Goal: Transaction & Acquisition: Book appointment/travel/reservation

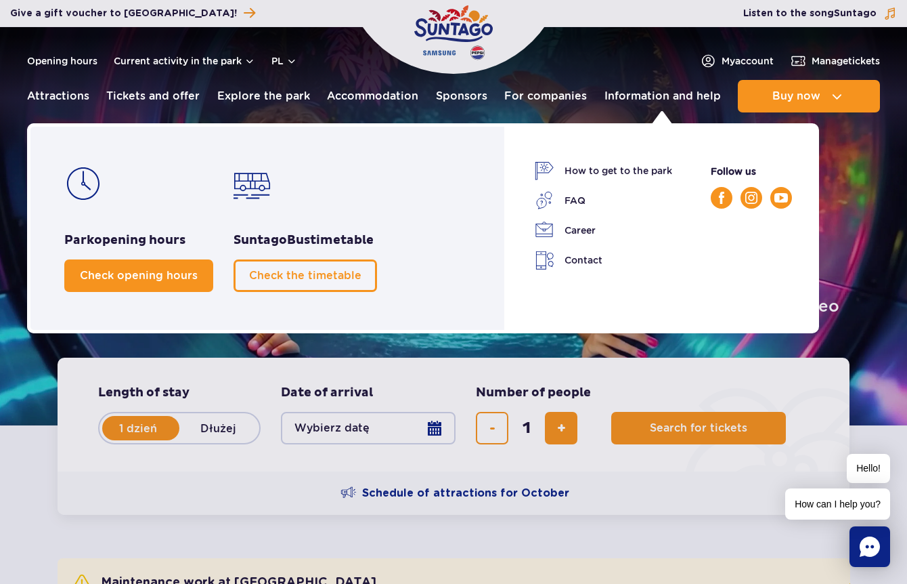
click at [170, 269] on span "Check opening hours" at bounding box center [139, 275] width 118 height 13
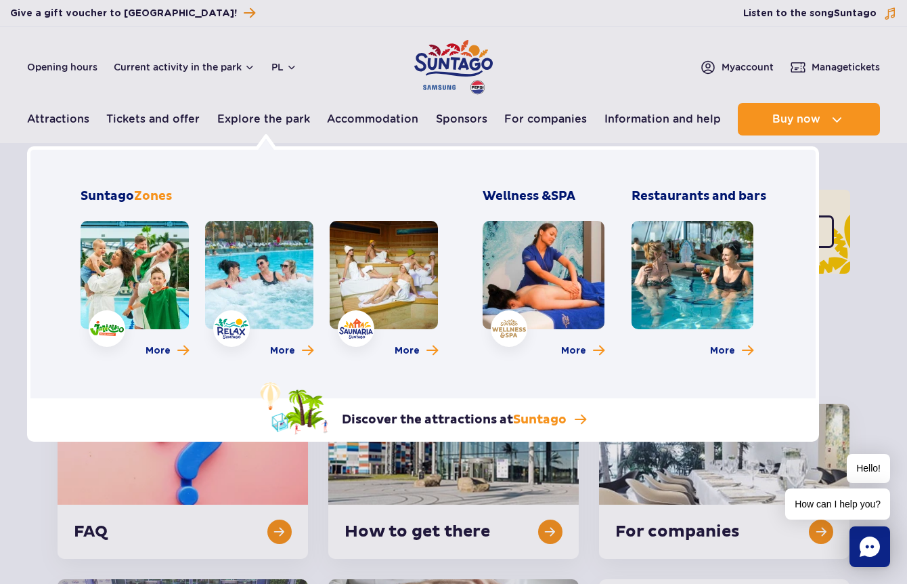
click at [529, 285] on link at bounding box center [544, 275] width 122 height 108
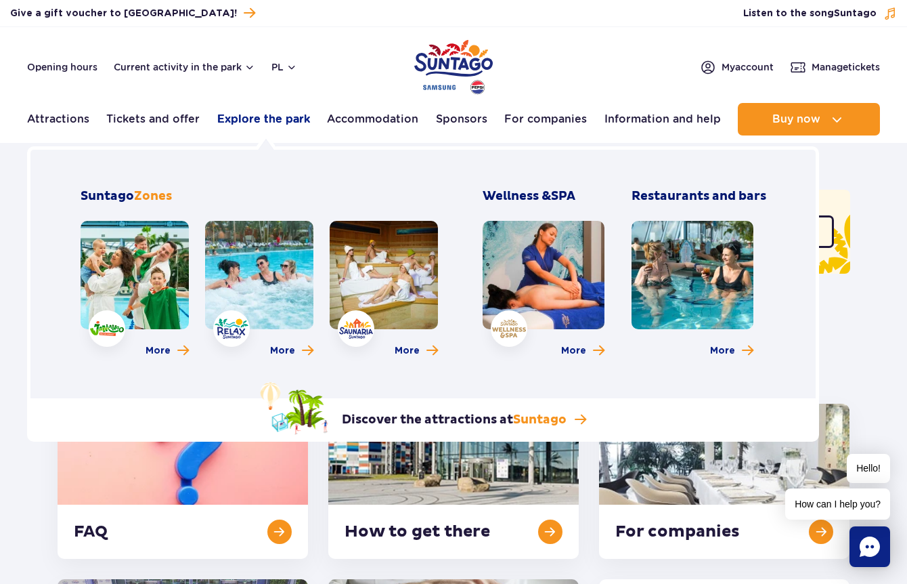
click at [265, 121] on font "Explore the park" at bounding box center [263, 118] width 93 height 13
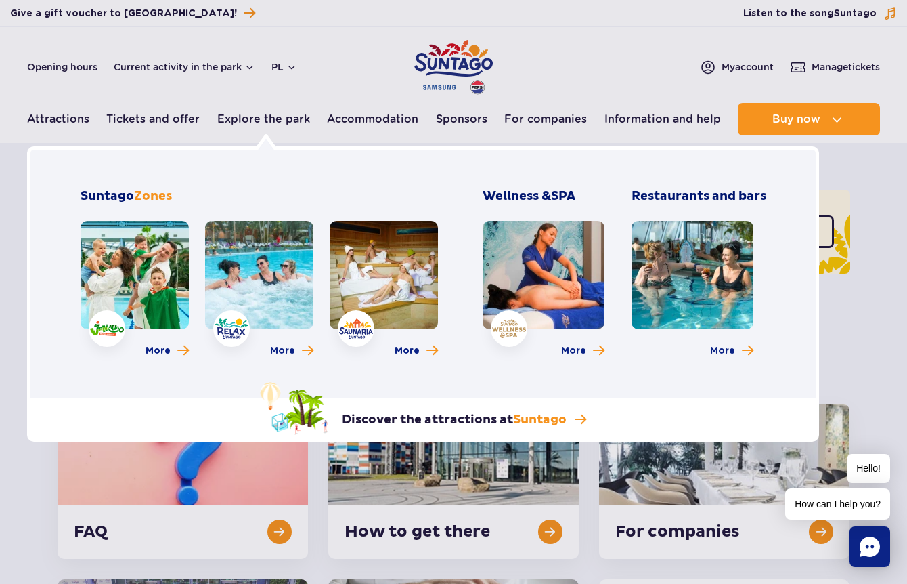
click at [547, 287] on link at bounding box center [544, 275] width 122 height 108
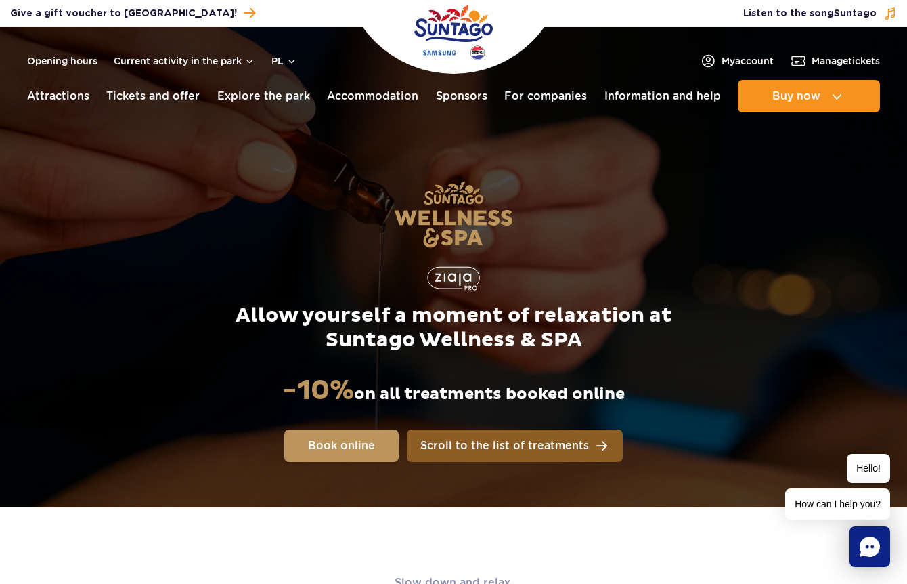
click at [554, 449] on span "Scroll to the list of treatments" at bounding box center [504, 445] width 169 height 11
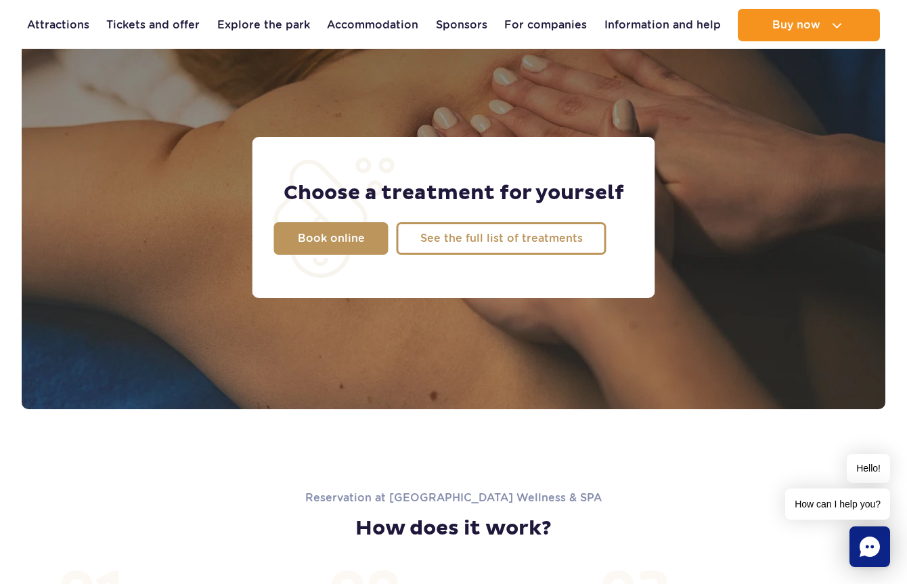
scroll to position [1108, 0]
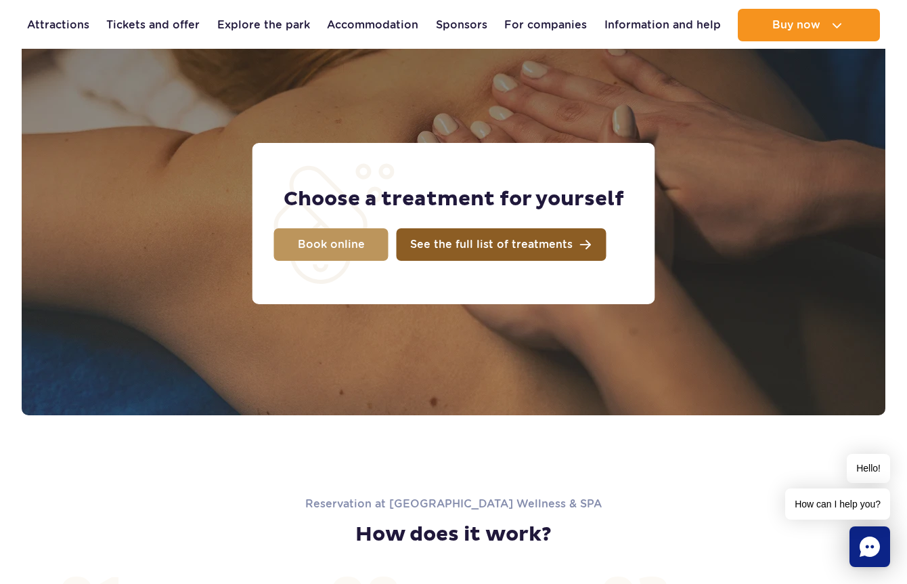
click at [505, 242] on span "See the full list of treatments" at bounding box center [491, 244] width 162 height 11
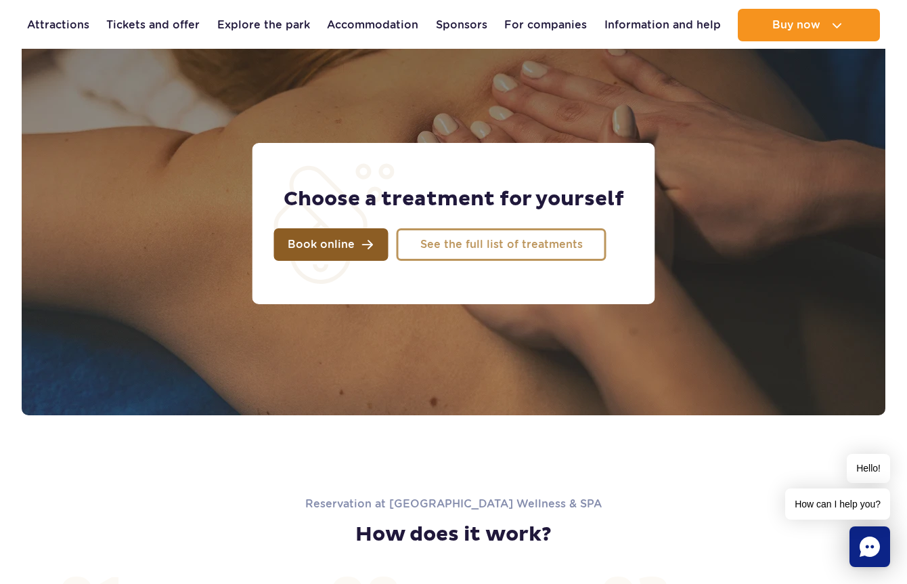
click at [340, 245] on span "Book online" at bounding box center [321, 244] width 67 height 11
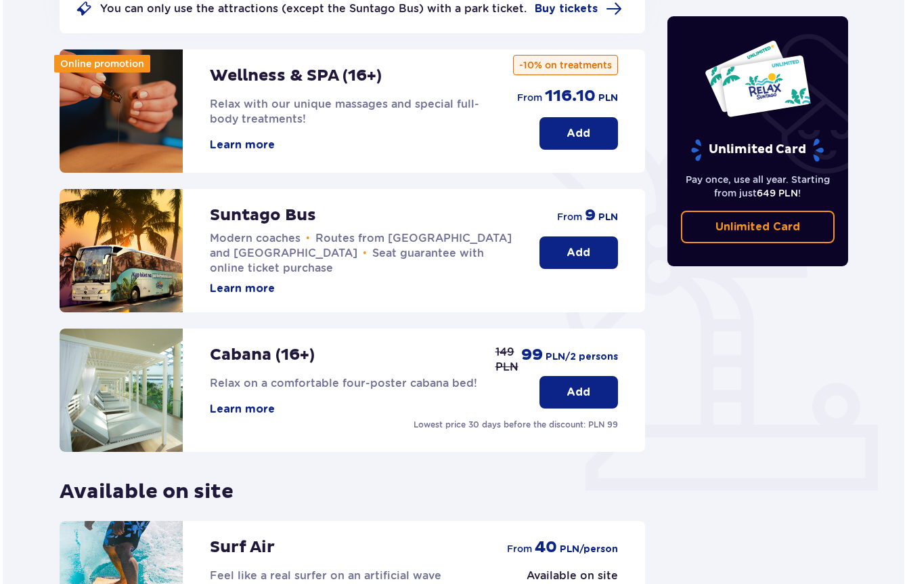
scroll to position [139, 0]
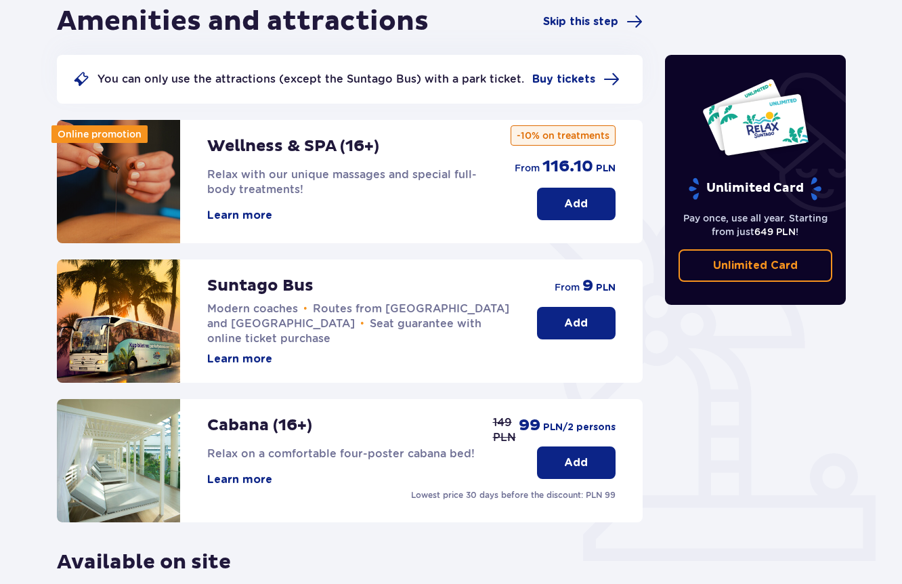
click at [249, 216] on font "Learn more" at bounding box center [239, 215] width 65 height 11
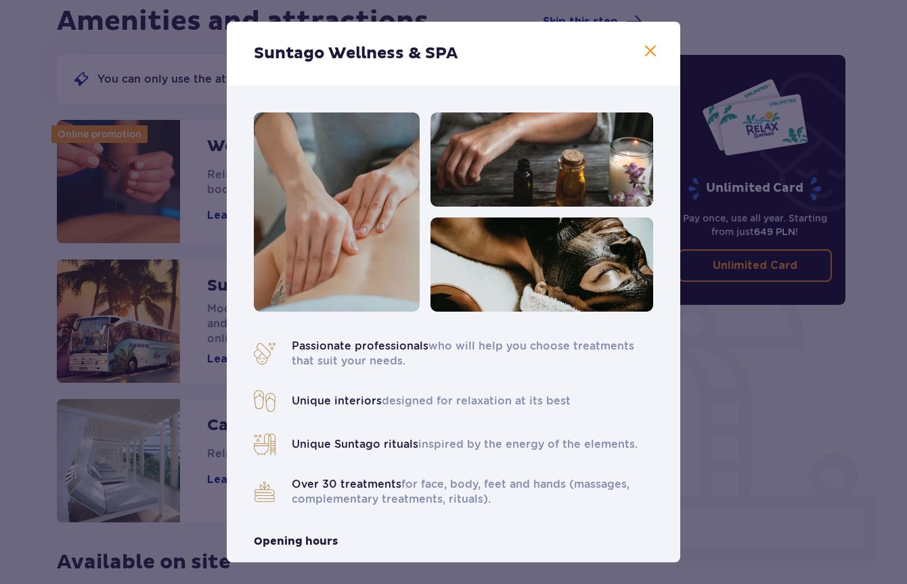
click at [650, 49] on span at bounding box center [650, 51] width 16 height 16
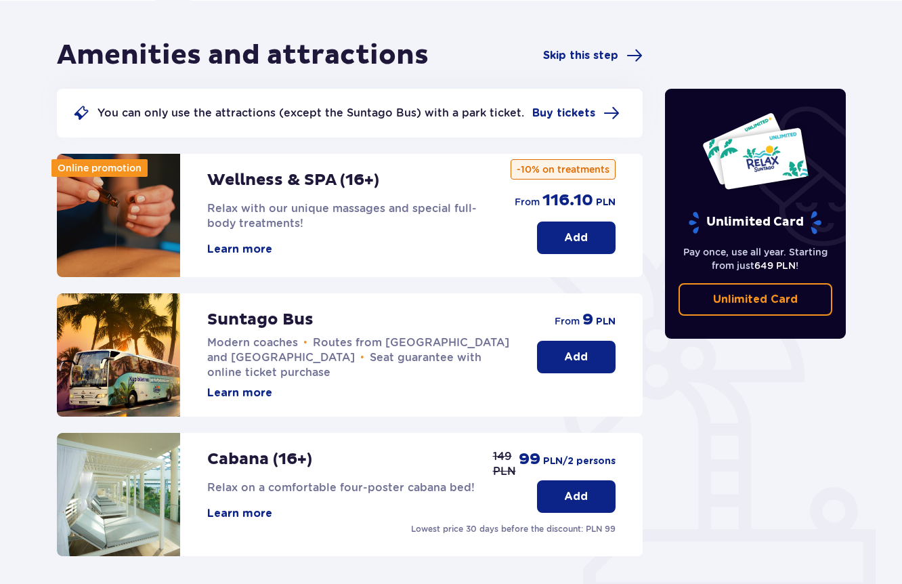
scroll to position [91, 0]
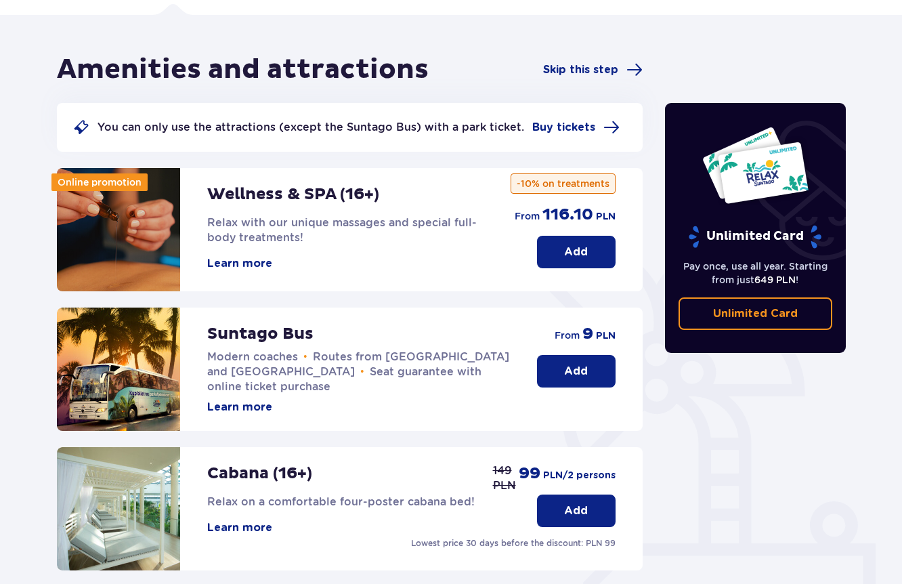
click at [579, 251] on font "Add" at bounding box center [576, 251] width 24 height 11
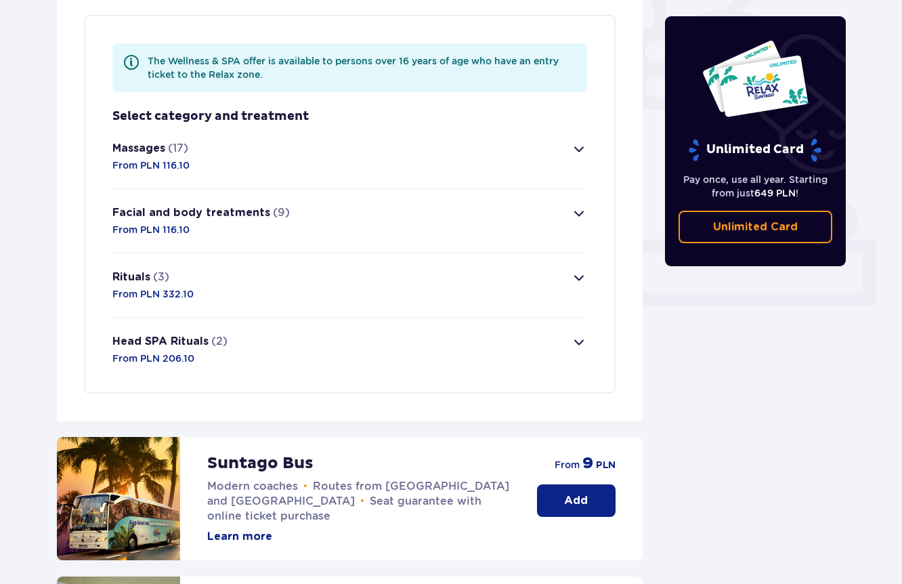
scroll to position [384, 0]
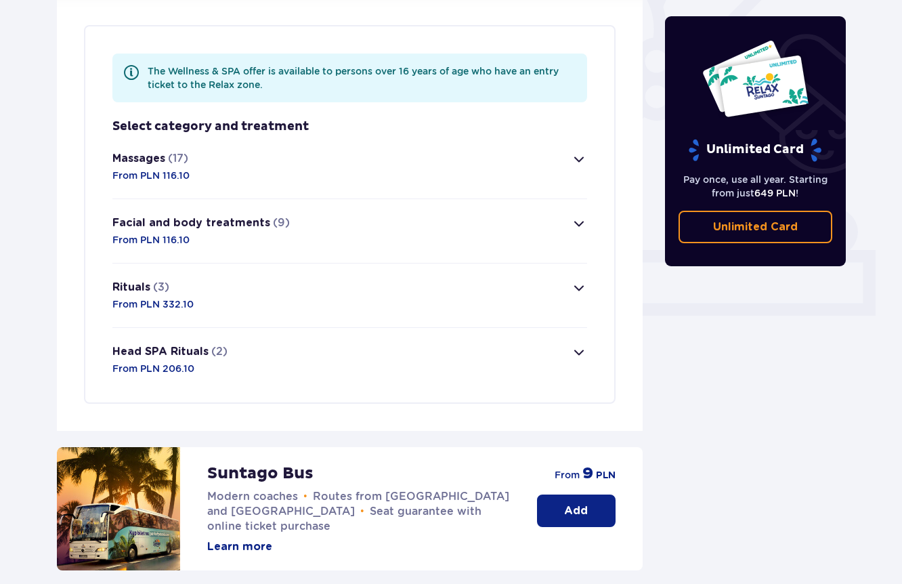
click at [569, 168] on button "Massages (17) From PLN 116.10" at bounding box center [349, 167] width 475 height 64
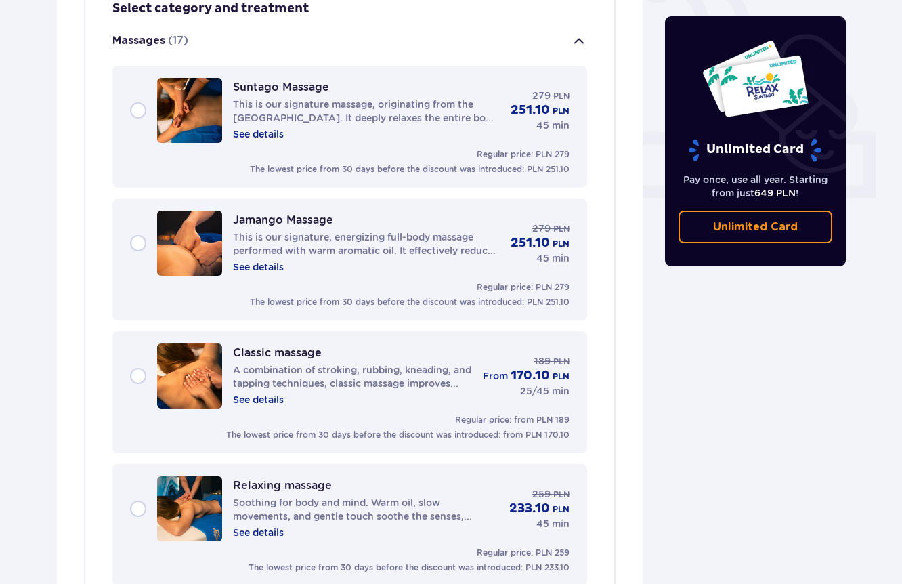
scroll to position [519, 0]
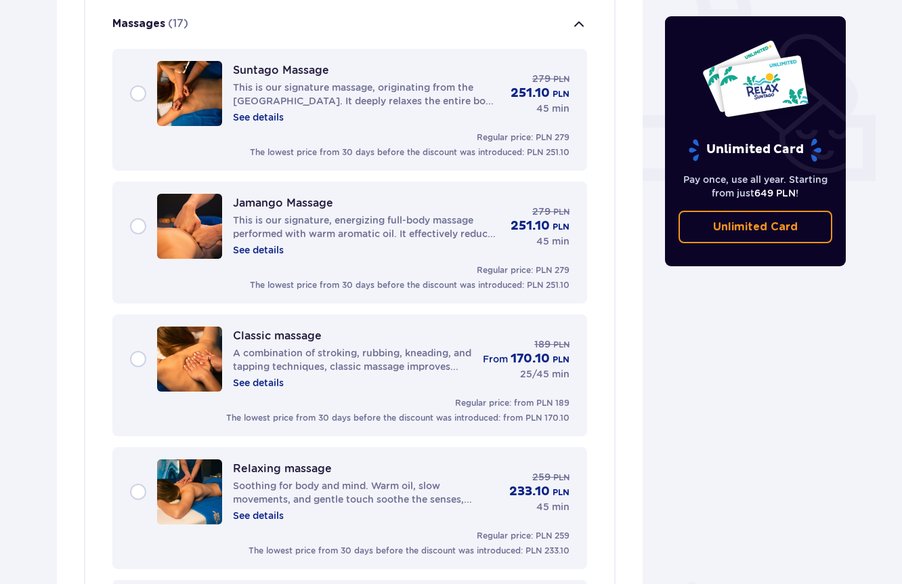
click at [282, 118] on font "See details" at bounding box center [258, 117] width 51 height 11
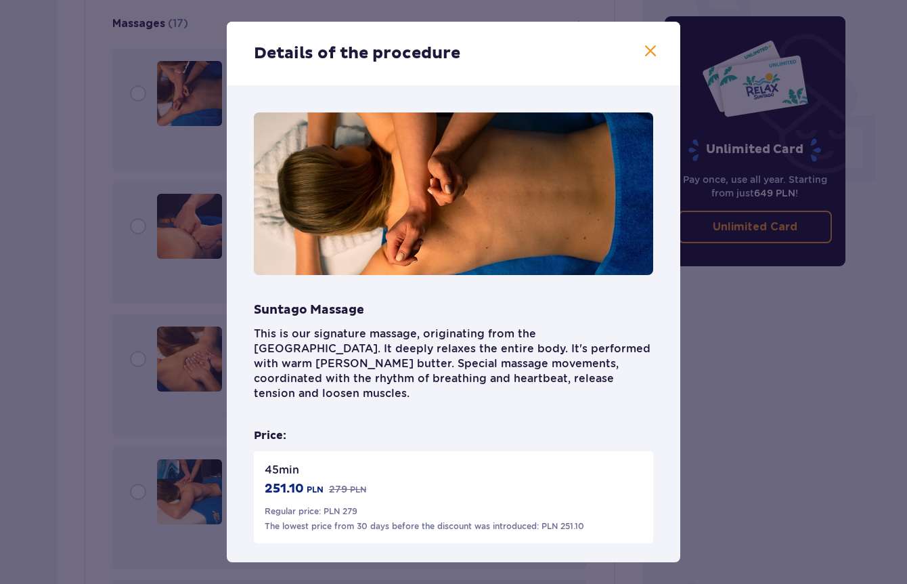
click at [645, 54] on span at bounding box center [650, 51] width 16 height 16
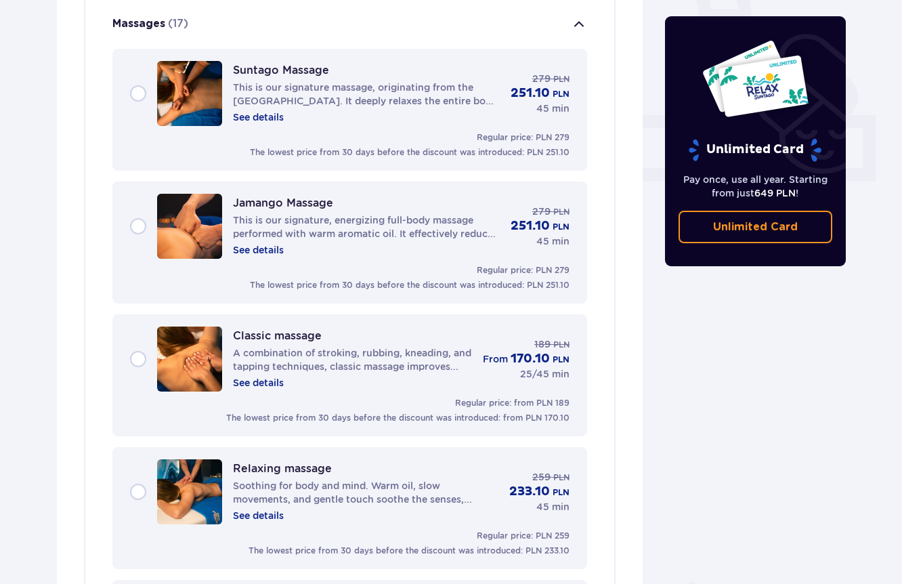
click at [271, 253] on font "See details" at bounding box center [258, 249] width 51 height 11
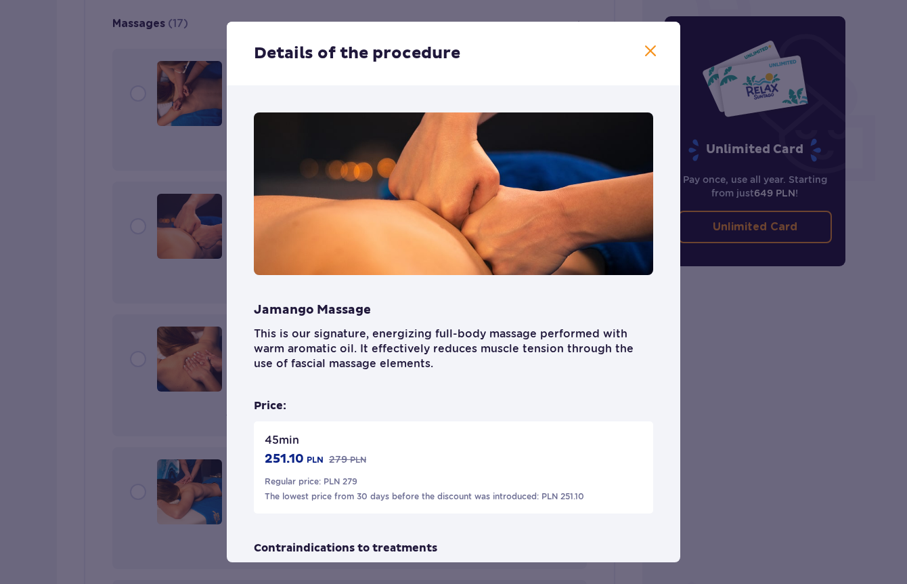
click at [647, 48] on span at bounding box center [650, 51] width 16 height 16
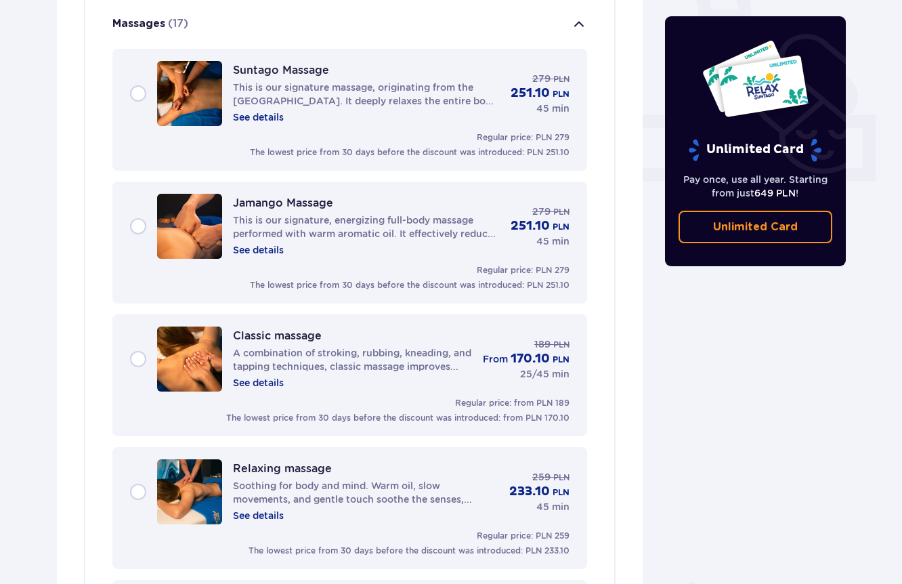
click at [268, 383] on font "See details" at bounding box center [258, 382] width 51 height 11
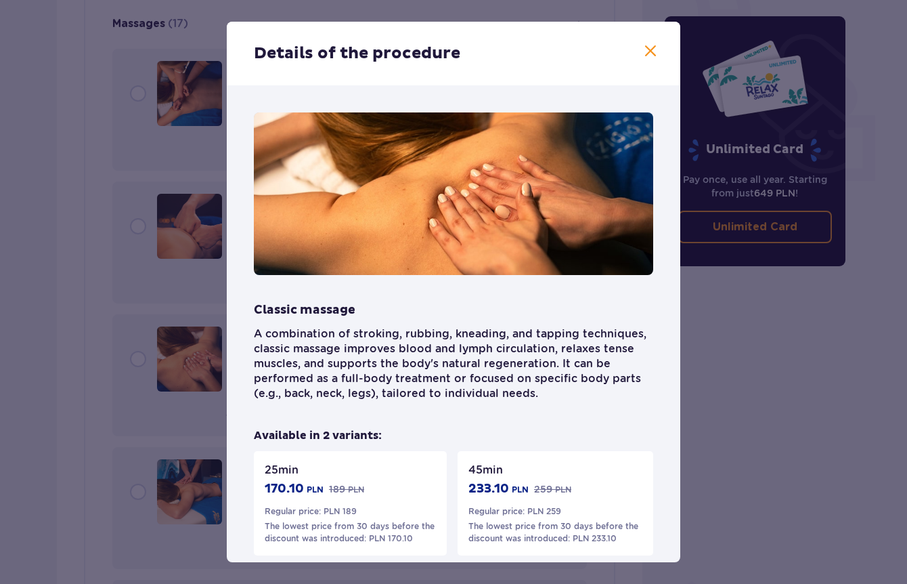
click at [649, 51] on span at bounding box center [650, 51] width 16 height 16
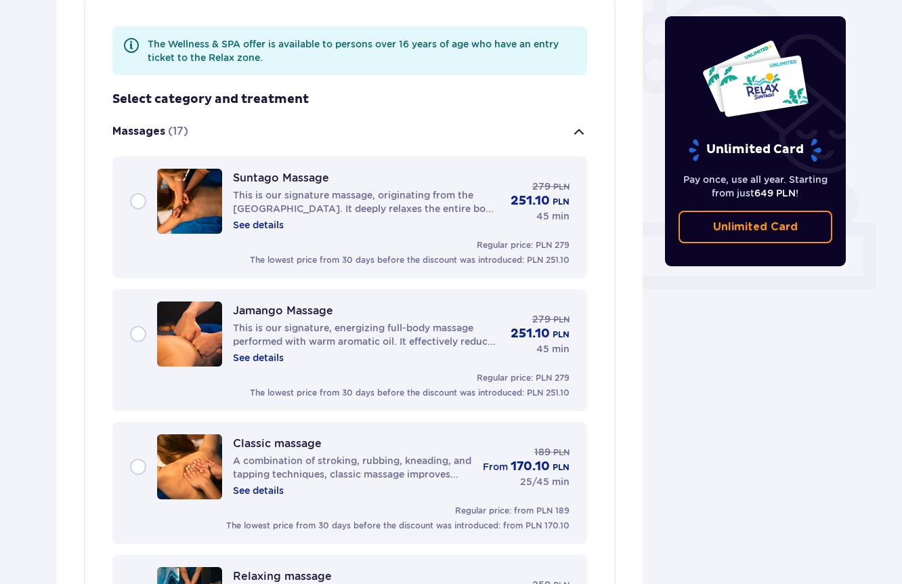
scroll to position [396, 0]
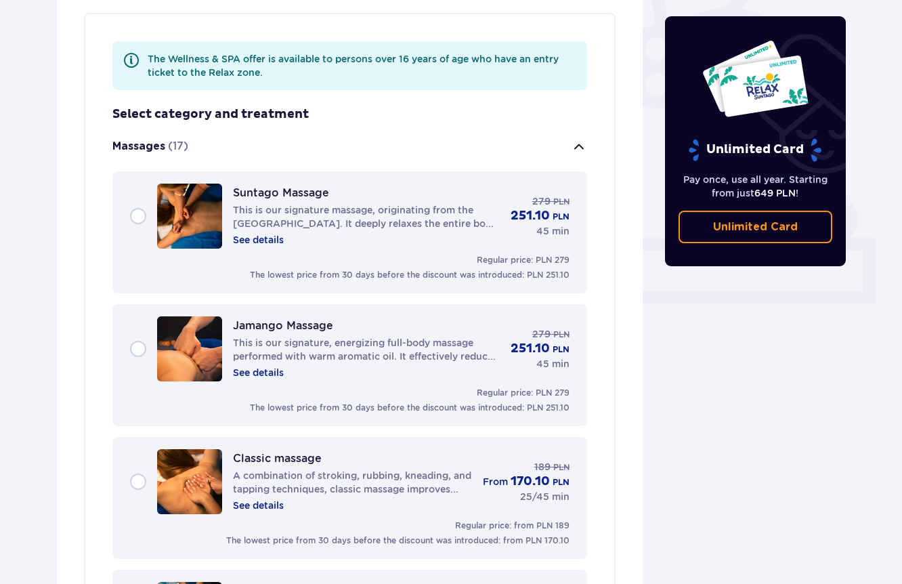
click at [139, 217] on div "Suntago Massage This is our signature massage, originating from the Caribbean. …" at bounding box center [349, 215] width 439 height 65
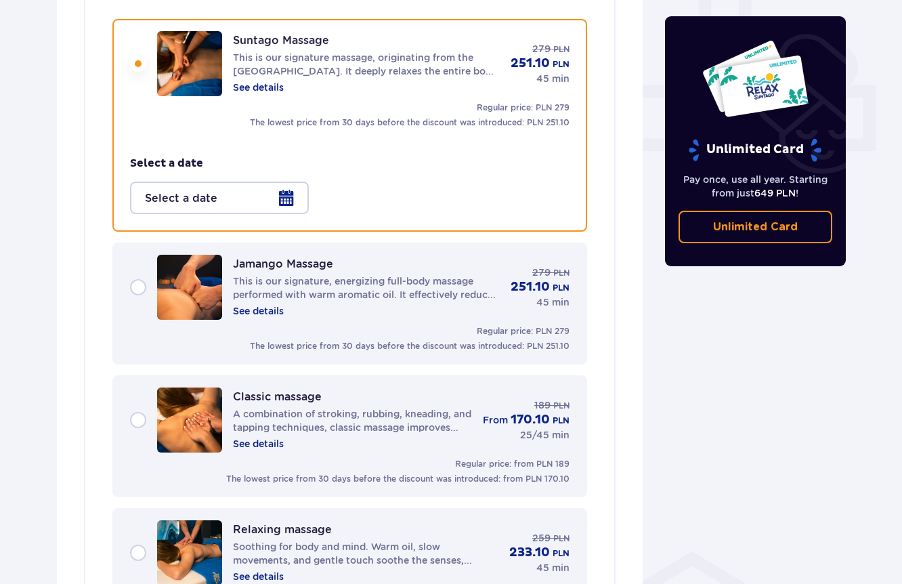
scroll to position [551, 0]
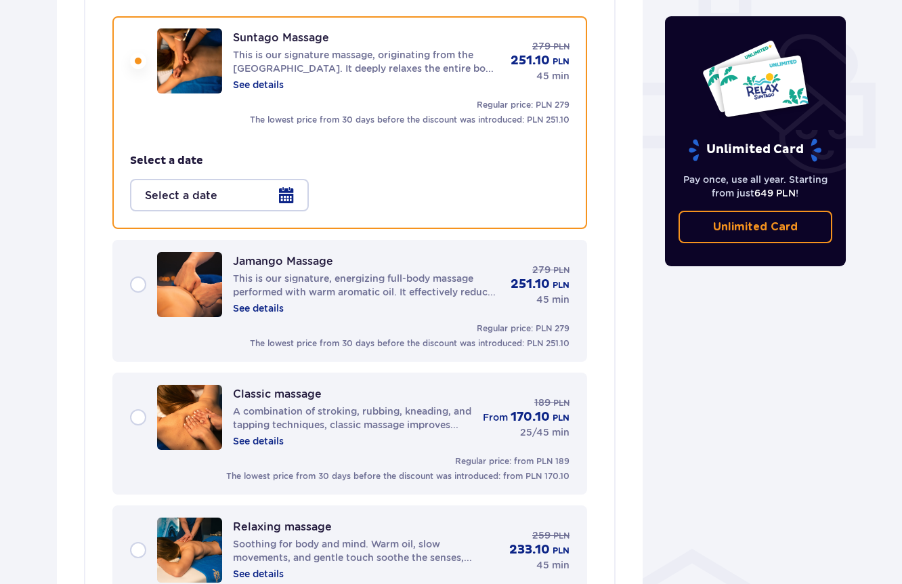
click at [284, 192] on div at bounding box center [219, 195] width 179 height 32
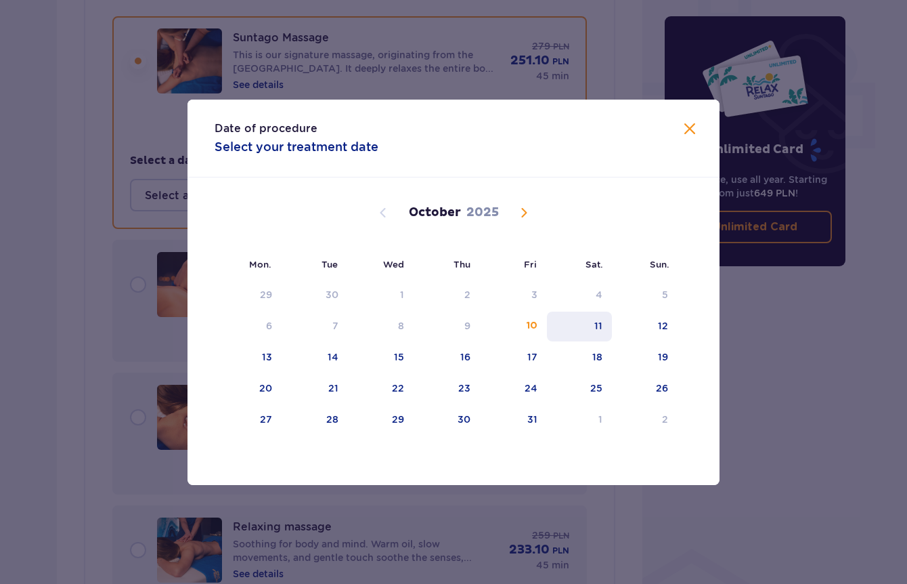
click at [595, 326] on font "11" at bounding box center [598, 325] width 8 height 11
type input "[DATE]"
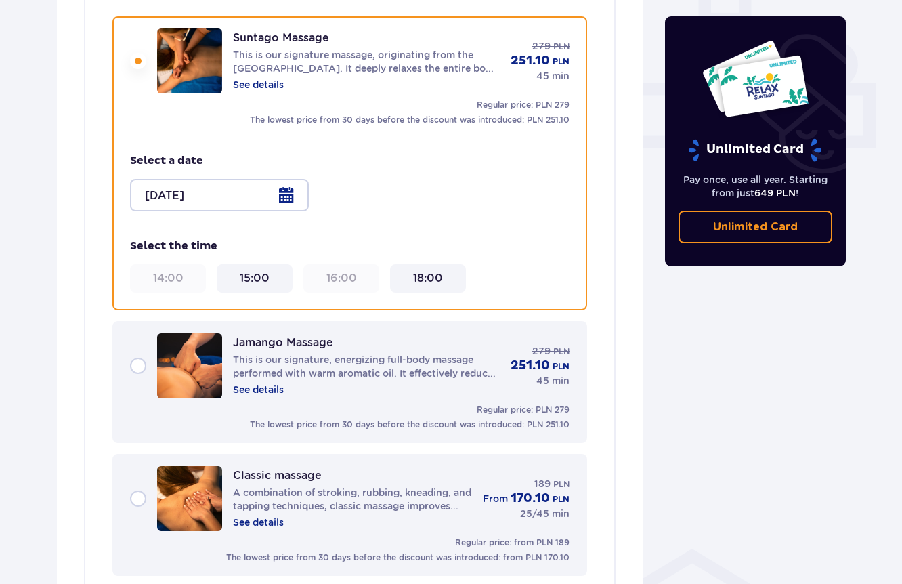
click at [135, 368] on div "Jamango Massage This is our signature, energizing full-body massage performed w…" at bounding box center [349, 365] width 439 height 65
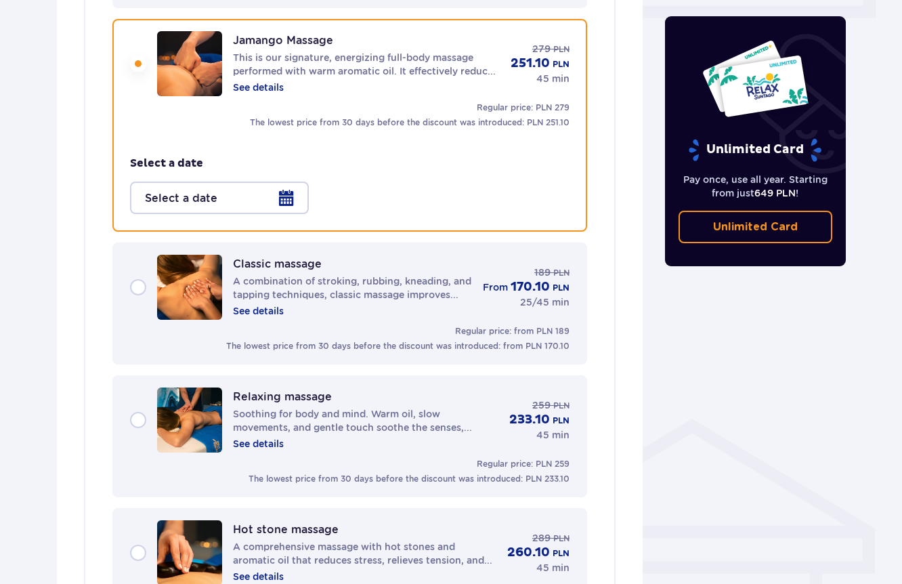
scroll to position [684, 0]
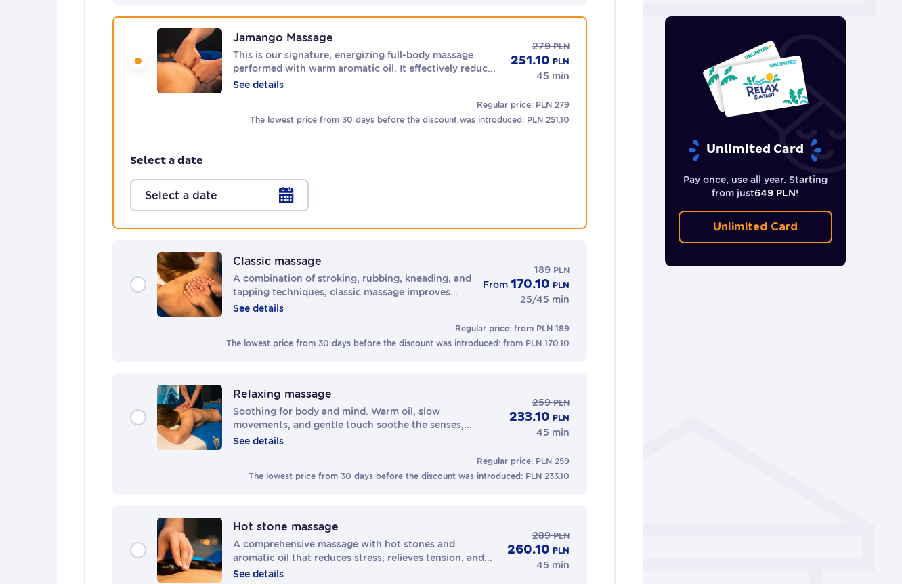
click at [286, 196] on div at bounding box center [219, 195] width 179 height 32
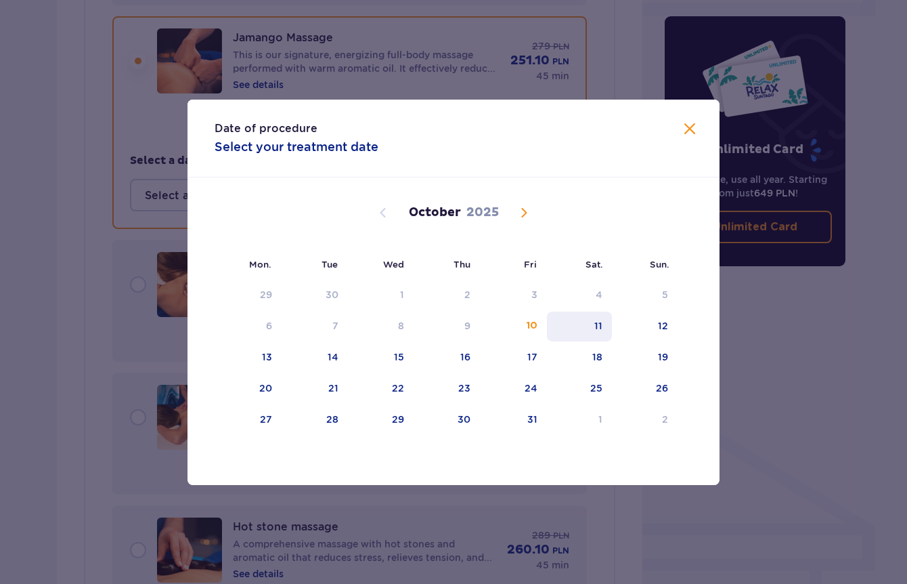
click at [596, 326] on font "11" at bounding box center [598, 325] width 8 height 11
type input "[DATE]"
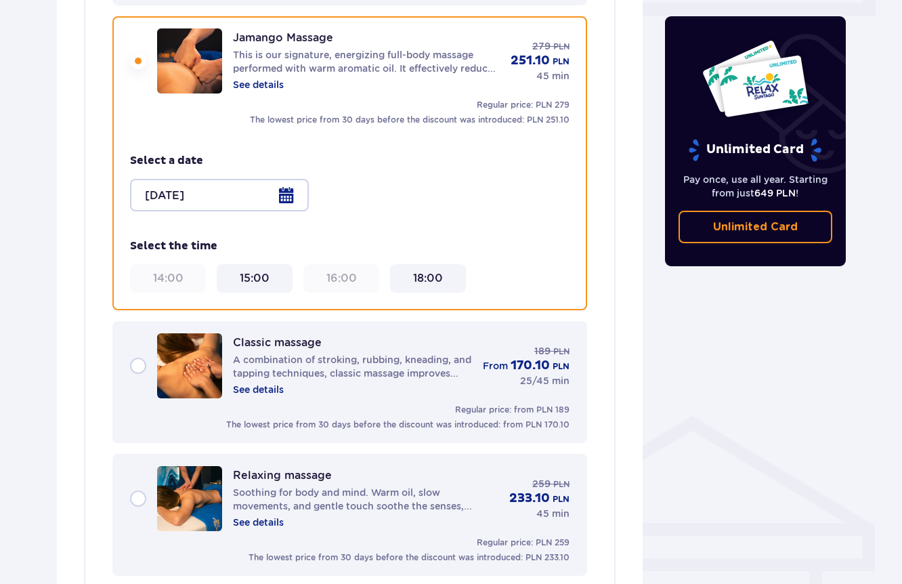
click at [265, 85] on font "See details" at bounding box center [258, 84] width 51 height 11
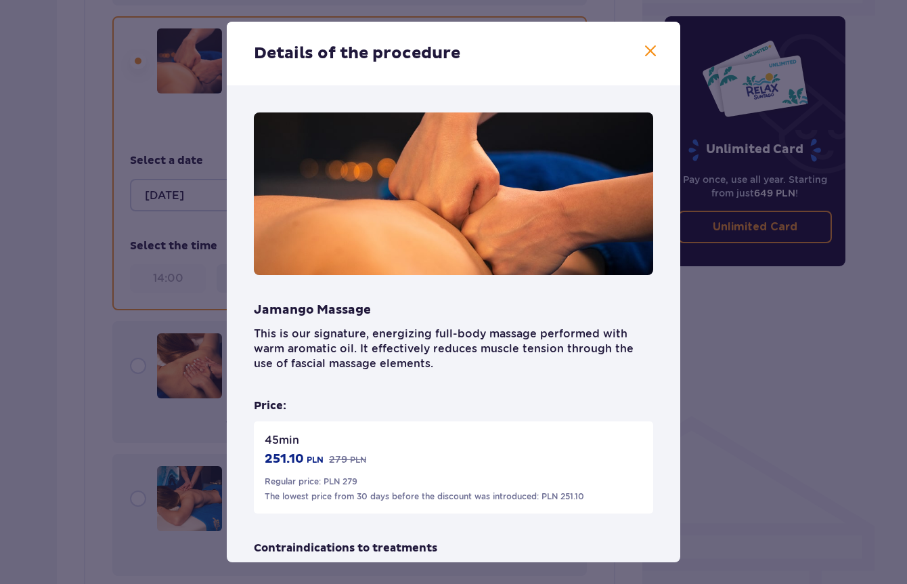
click at [647, 50] on span at bounding box center [650, 51] width 16 height 16
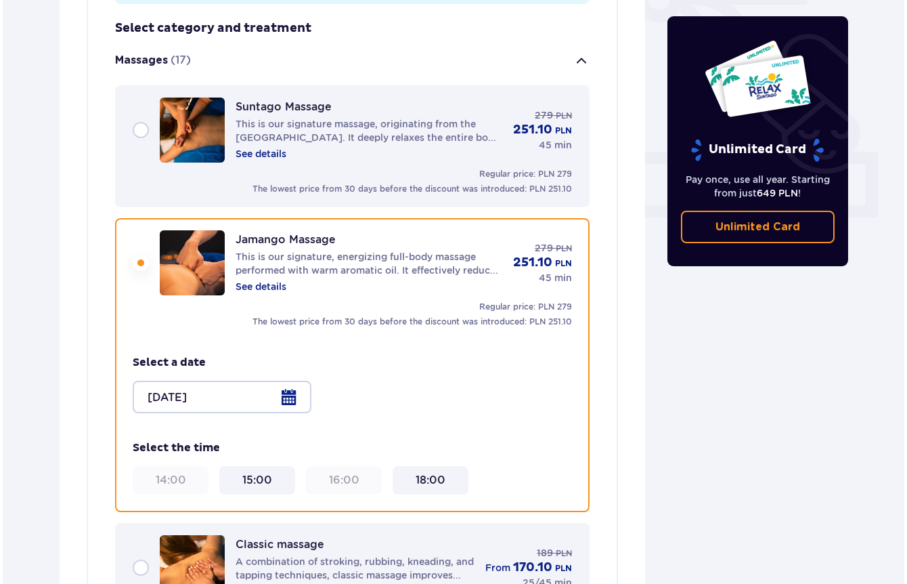
scroll to position [455, 0]
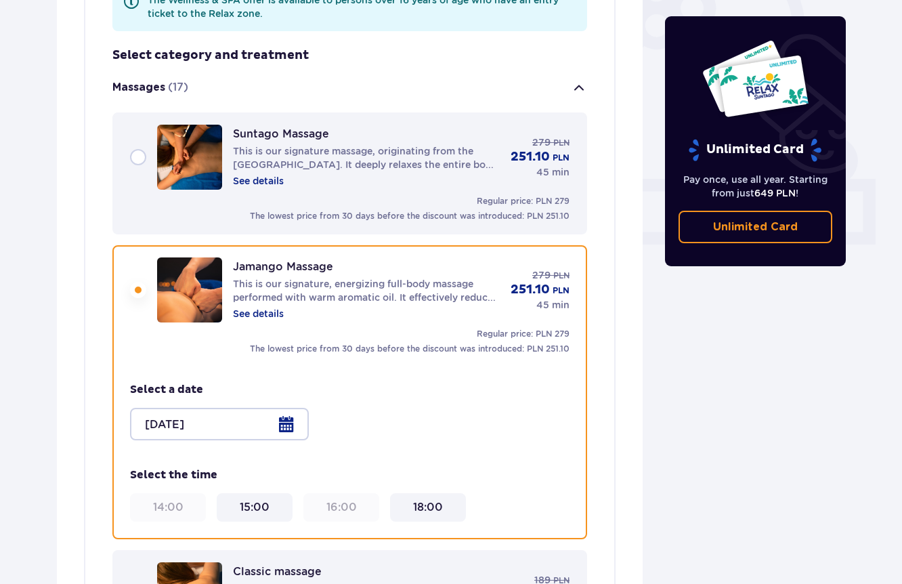
click at [275, 180] on font "See details" at bounding box center [258, 180] width 51 height 11
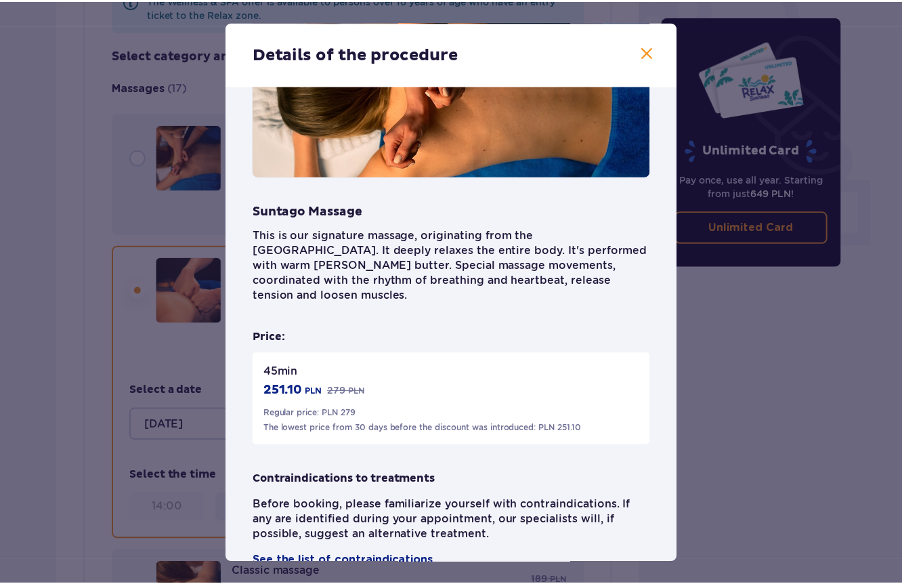
scroll to position [118, 0]
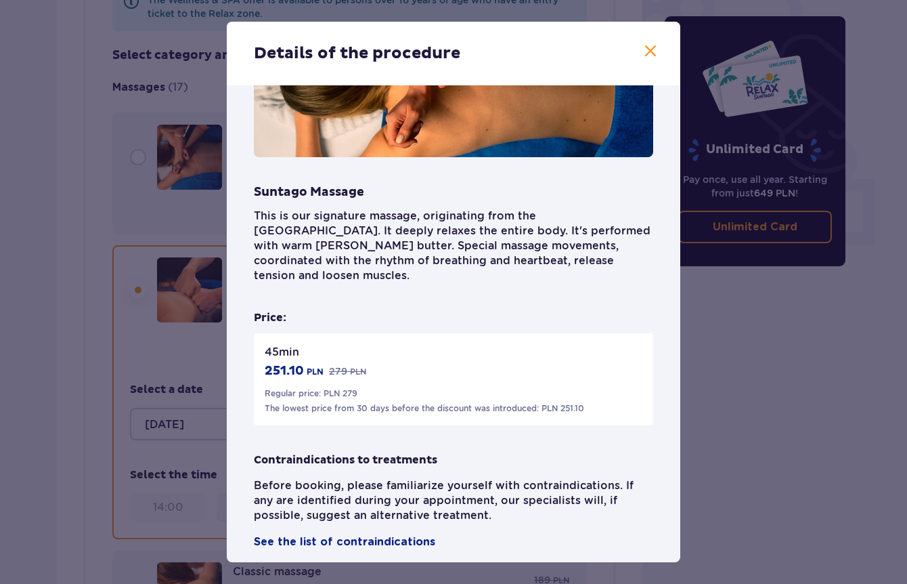
click at [649, 49] on span at bounding box center [650, 51] width 16 height 16
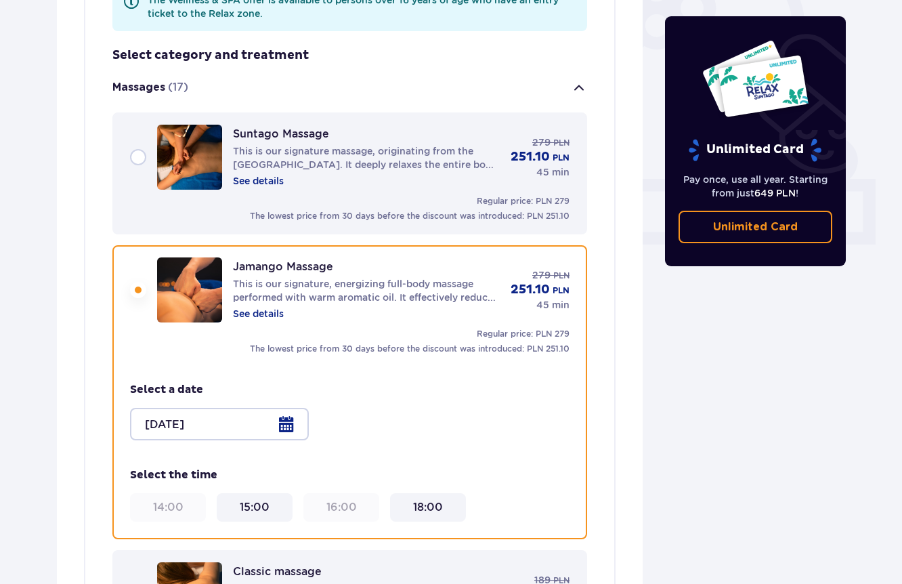
click at [261, 506] on font "15:00" at bounding box center [255, 506] width 30 height 13
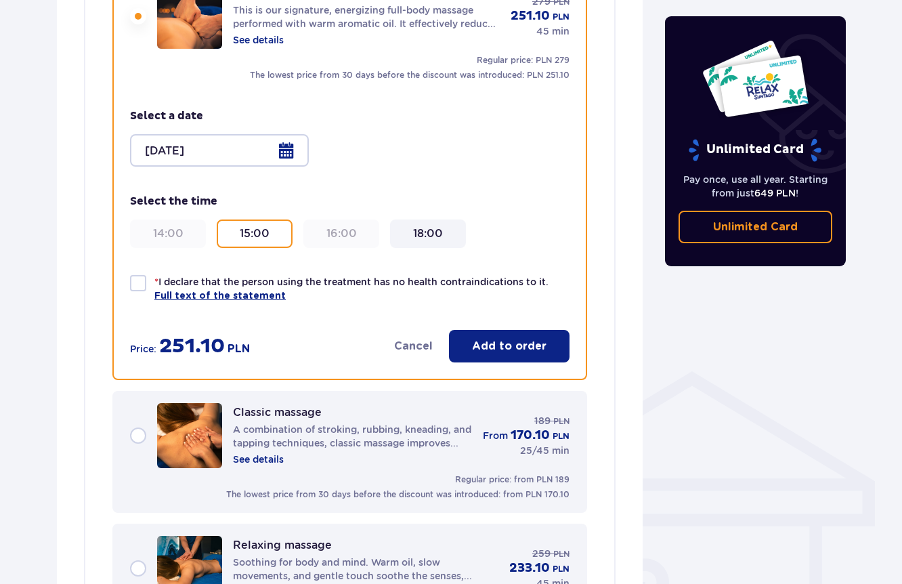
scroll to position [747, 0]
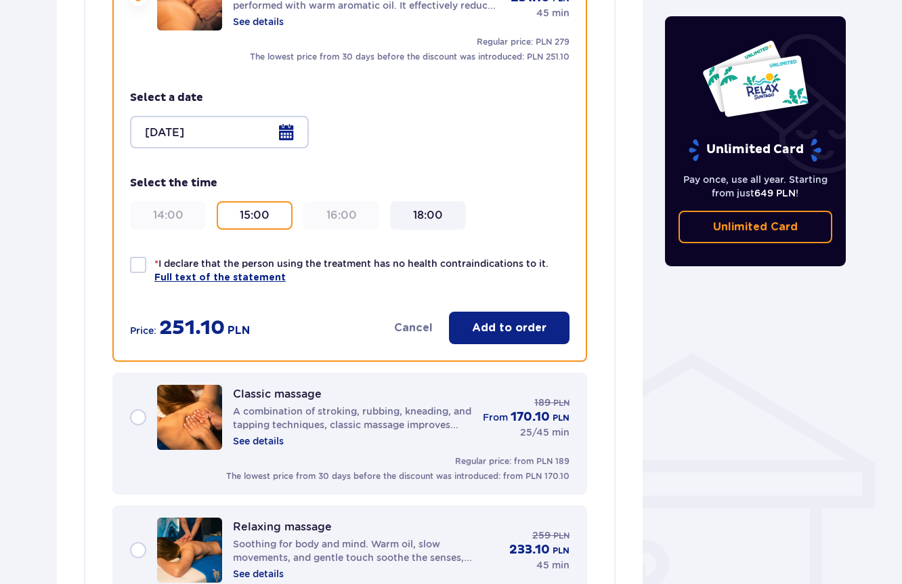
click at [137, 269] on div at bounding box center [138, 265] width 16 height 16
checkbox input "true"
click at [500, 322] on font "Add to order" at bounding box center [509, 327] width 74 height 11
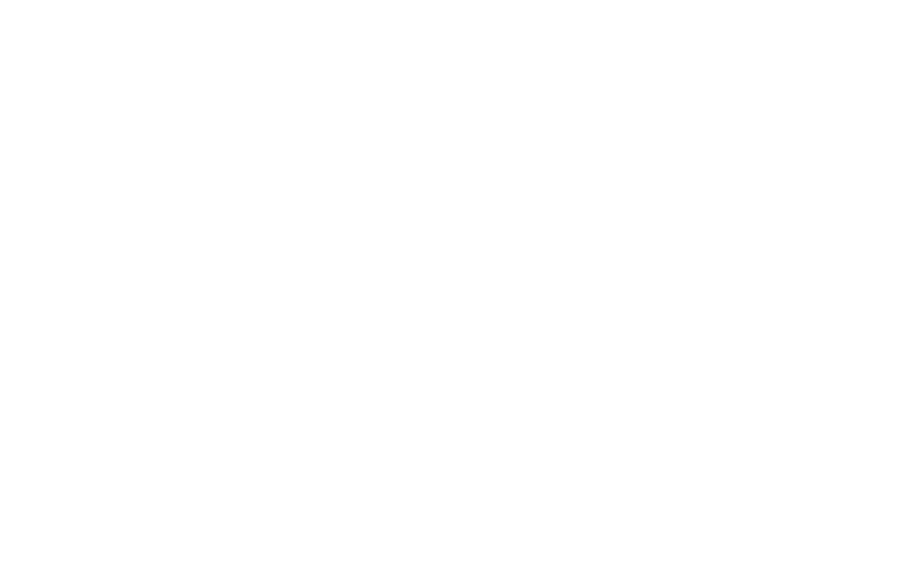
scroll to position [0, 0]
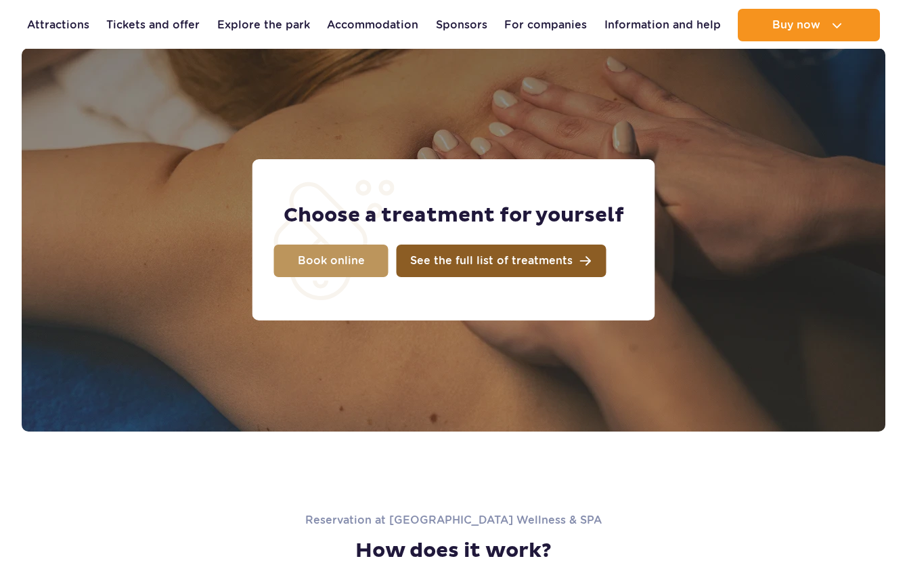
scroll to position [1108, 0]
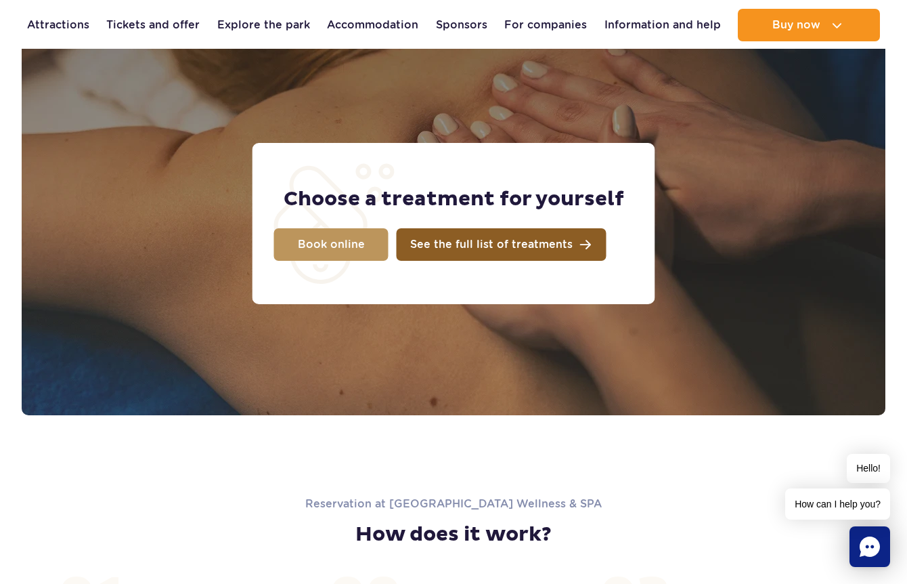
click at [513, 244] on span "See the full list of treatments" at bounding box center [491, 244] width 162 height 11
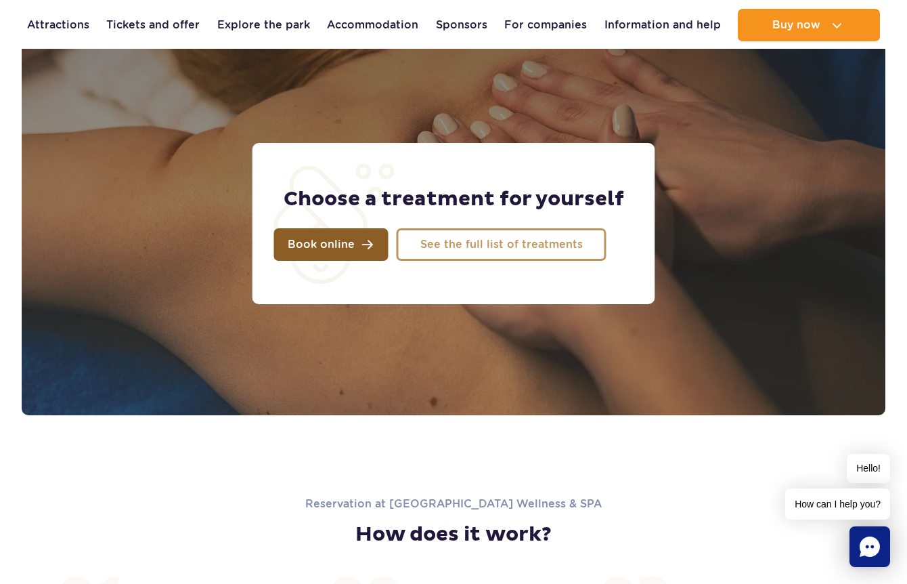
click at [342, 253] on link "Book online" at bounding box center [331, 244] width 114 height 32
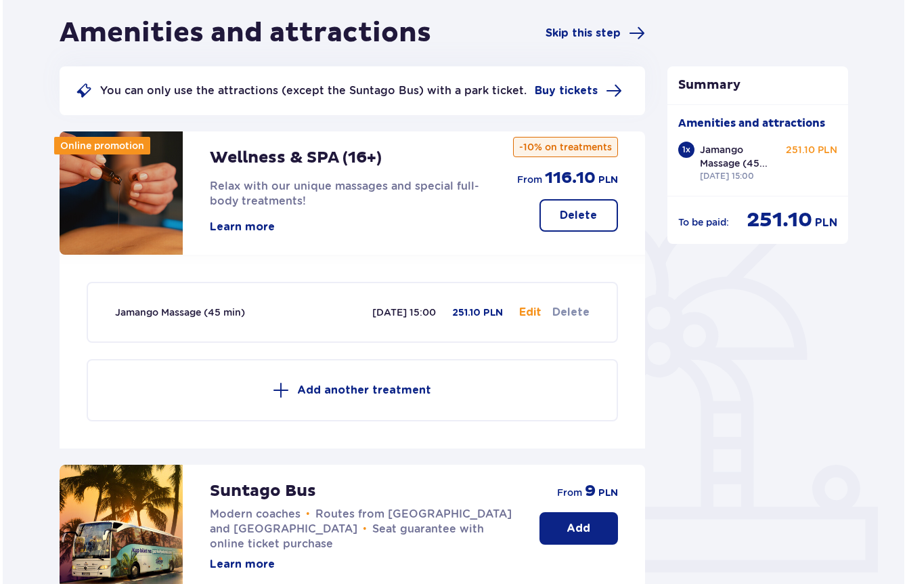
scroll to position [121, 0]
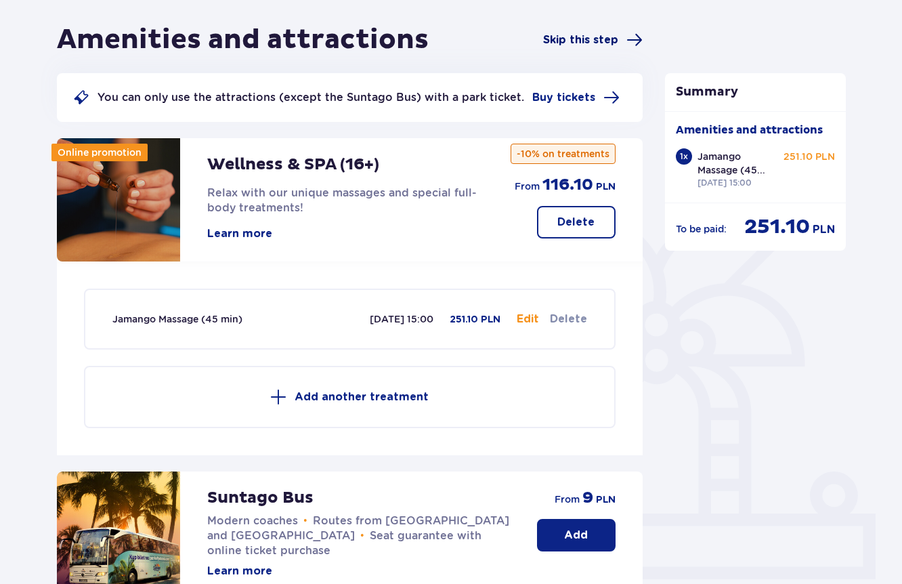
click at [605, 39] on font "Skip this step" at bounding box center [580, 40] width 75 height 11
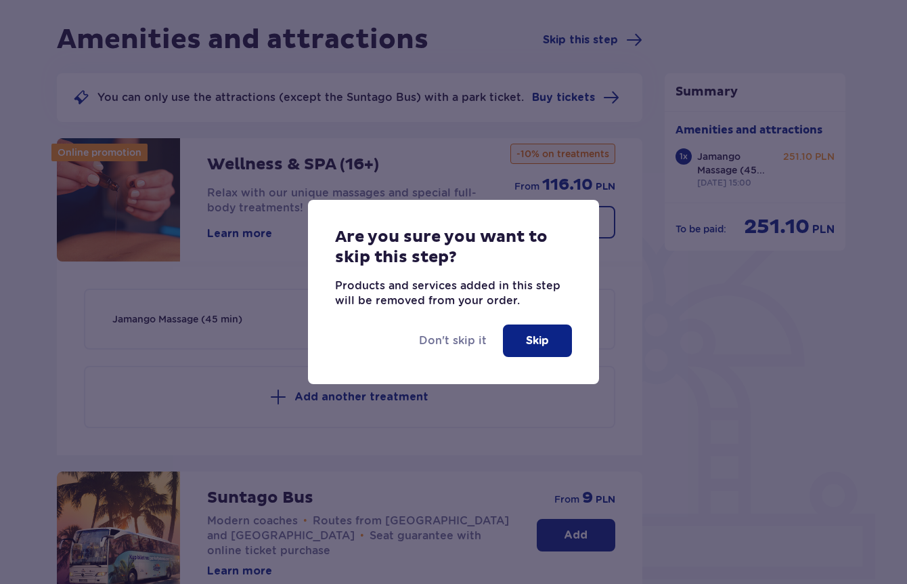
click at [544, 340] on font "Skip" at bounding box center [537, 340] width 23 height 11
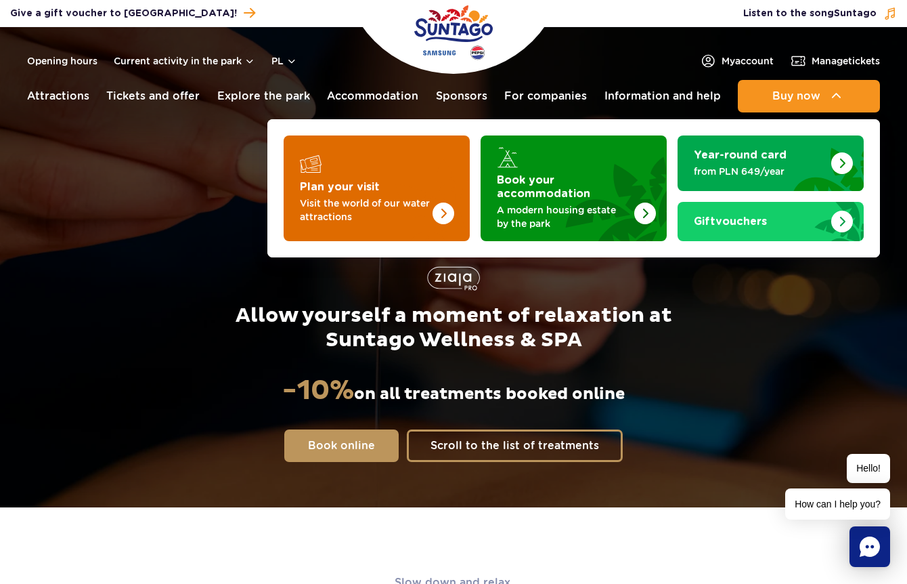
click at [429, 199] on font "Visit the world of our water attractions" at bounding box center [365, 210] width 130 height 24
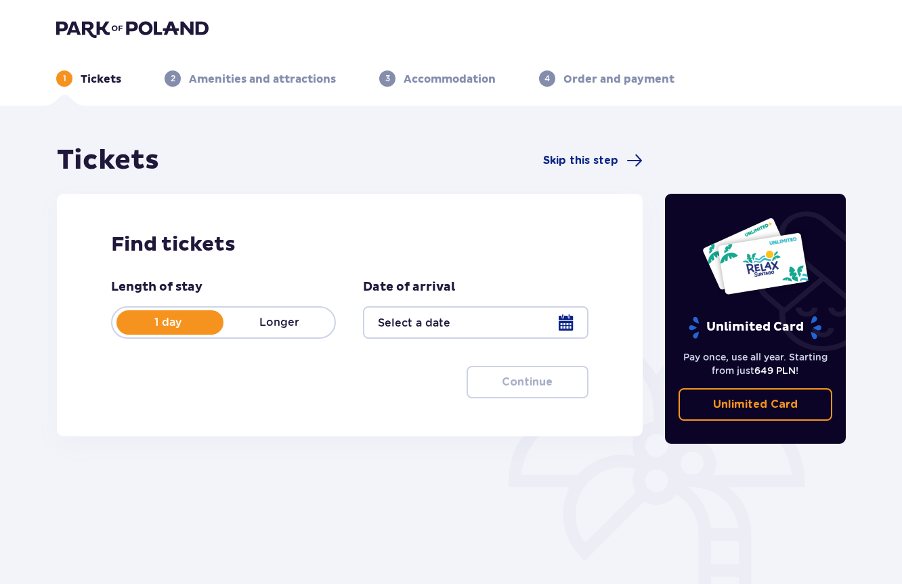
click at [429, 320] on div at bounding box center [475, 322] width 225 height 32
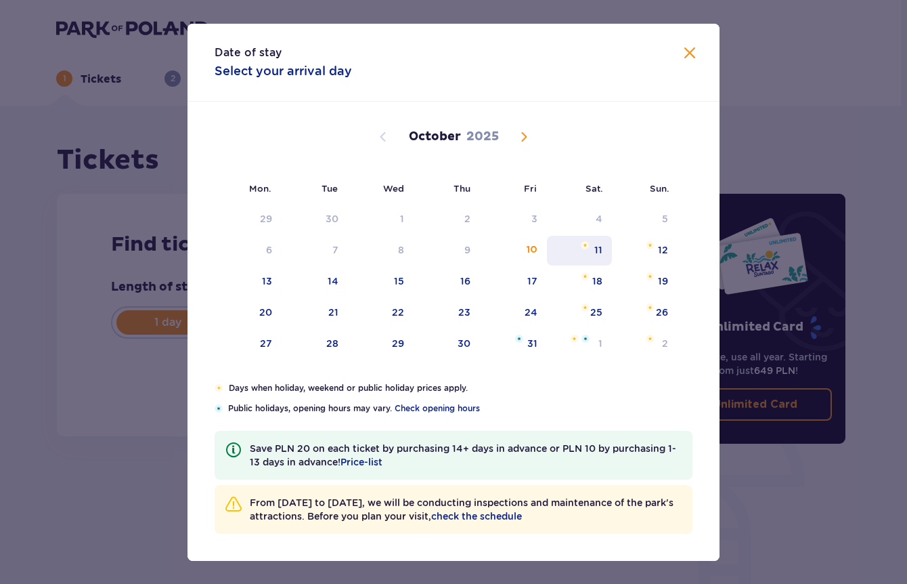
click at [598, 248] on font "11" at bounding box center [598, 249] width 8 height 11
type input "11.10.25"
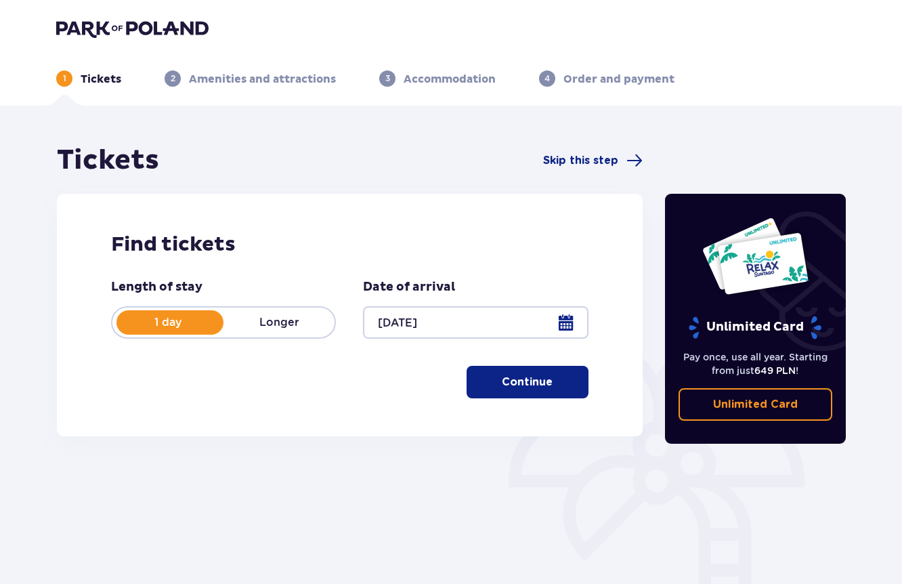
click at [545, 380] on button "Continue" at bounding box center [527, 382] width 122 height 32
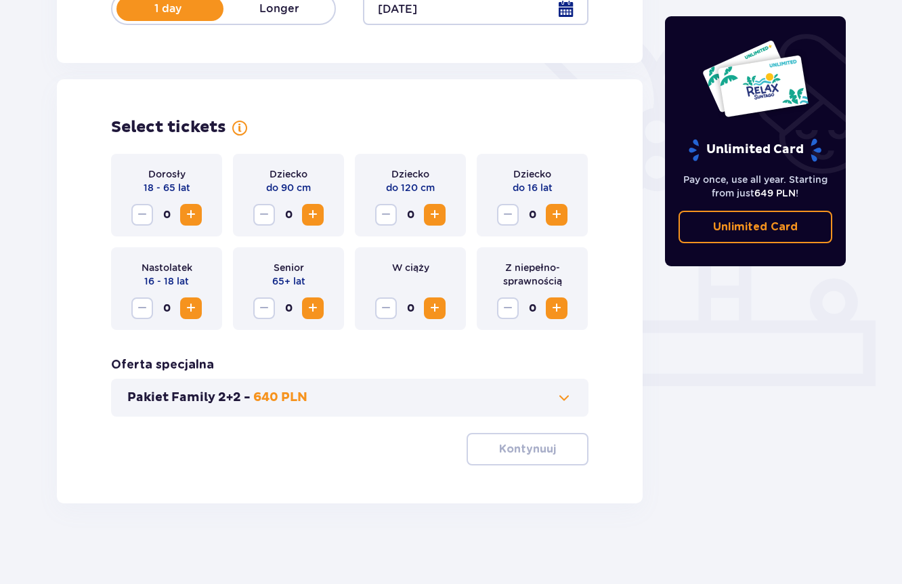
scroll to position [314, 0]
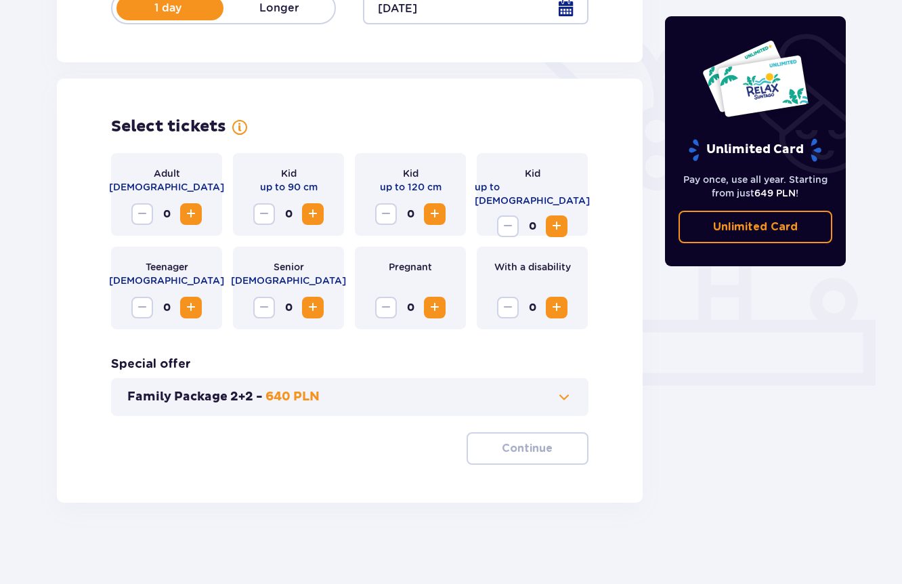
click at [189, 213] on span "Increase" at bounding box center [191, 214] width 16 height 16
click at [549, 448] on span "button" at bounding box center [555, 448] width 16 height 16
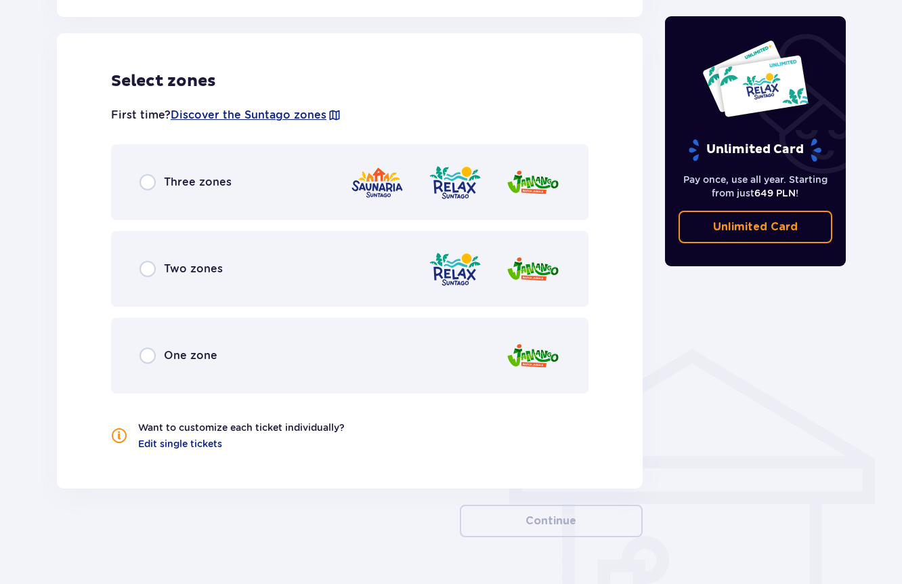
scroll to position [751, 0]
click at [141, 183] on input "radio" at bounding box center [147, 181] width 16 height 16
radio input "true"
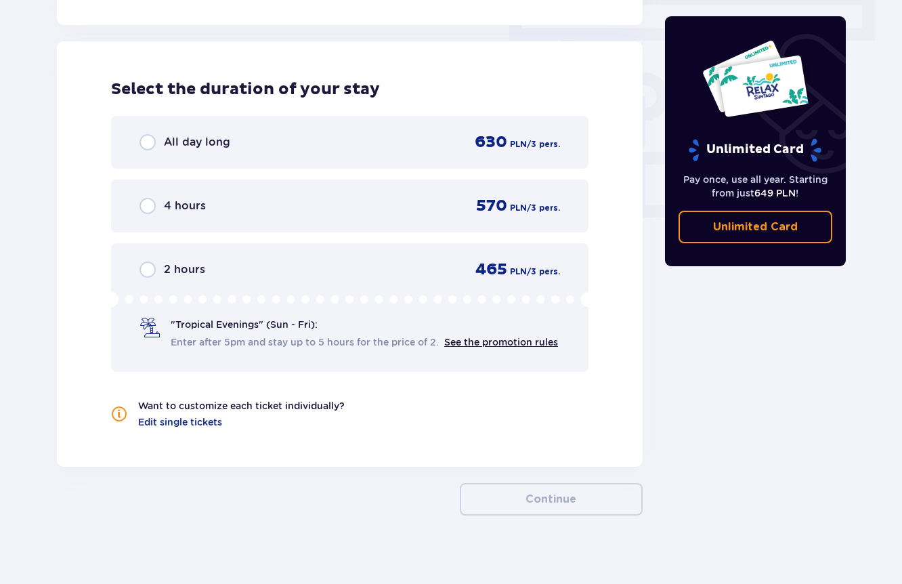
scroll to position [1223, 0]
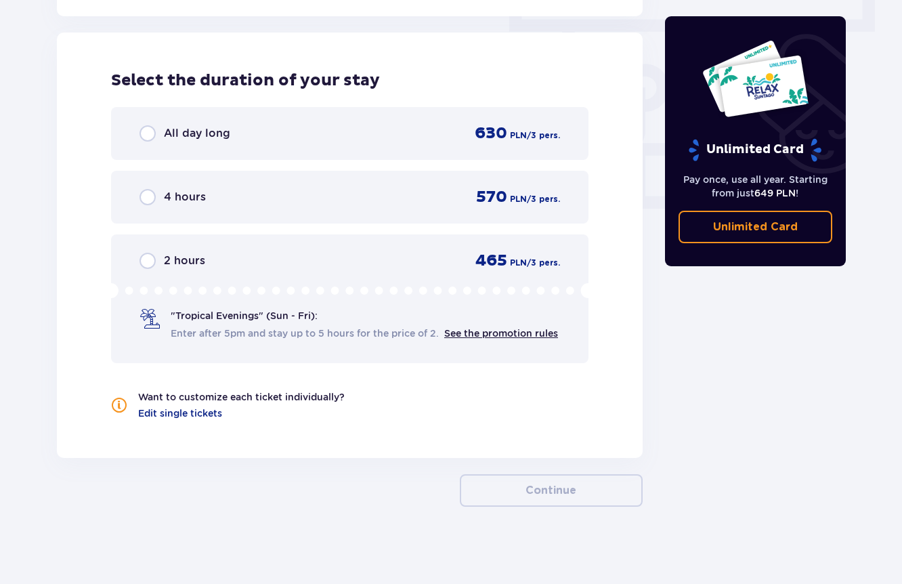
click at [148, 133] on input "radio" at bounding box center [147, 133] width 16 height 16
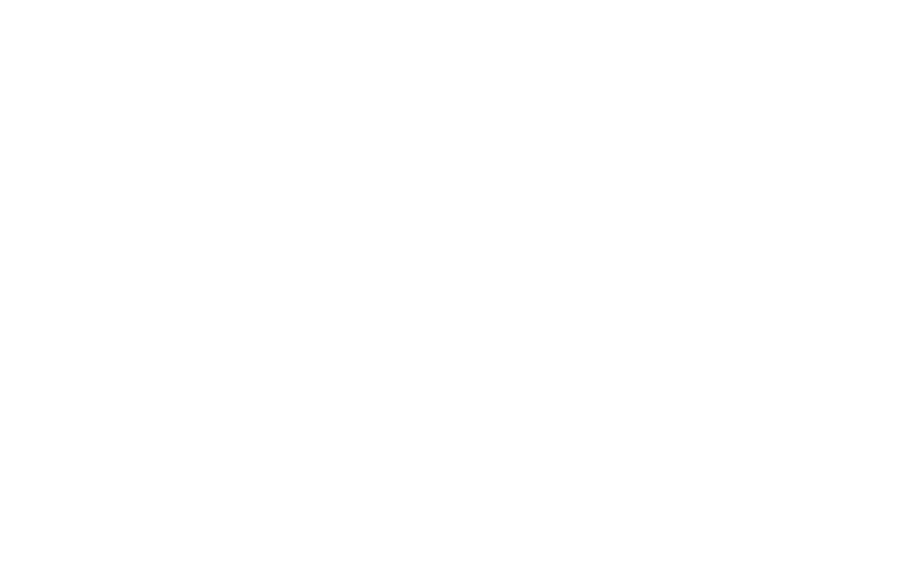
scroll to position [0, 0]
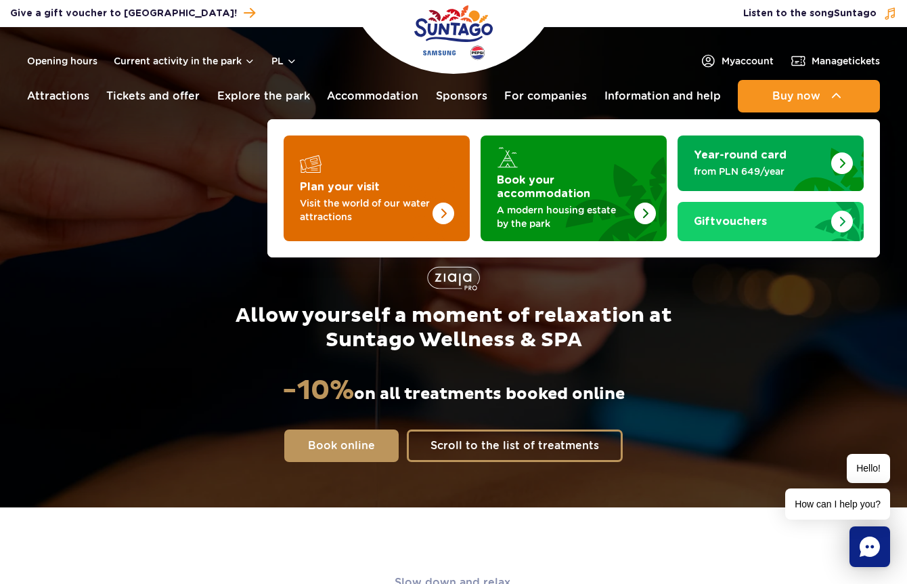
click at [430, 176] on img "Plan your visit" at bounding box center [416, 188] width 108 height 106
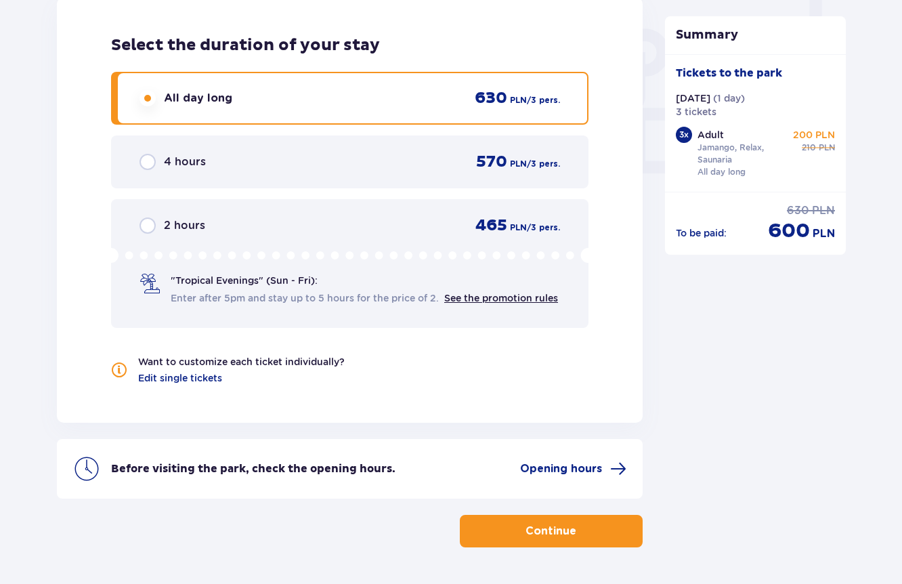
scroll to position [1316, 0]
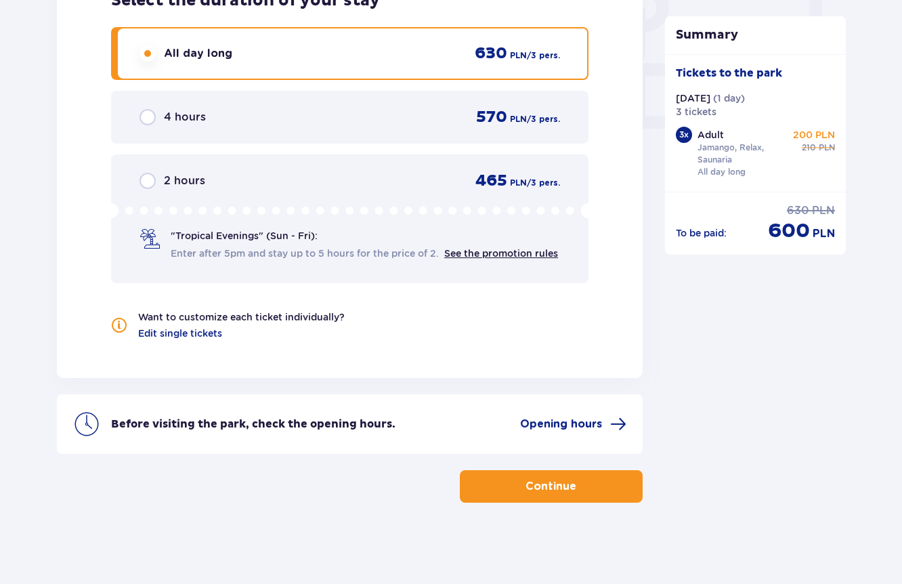
click at [580, 494] on span "button" at bounding box center [579, 486] width 16 height 16
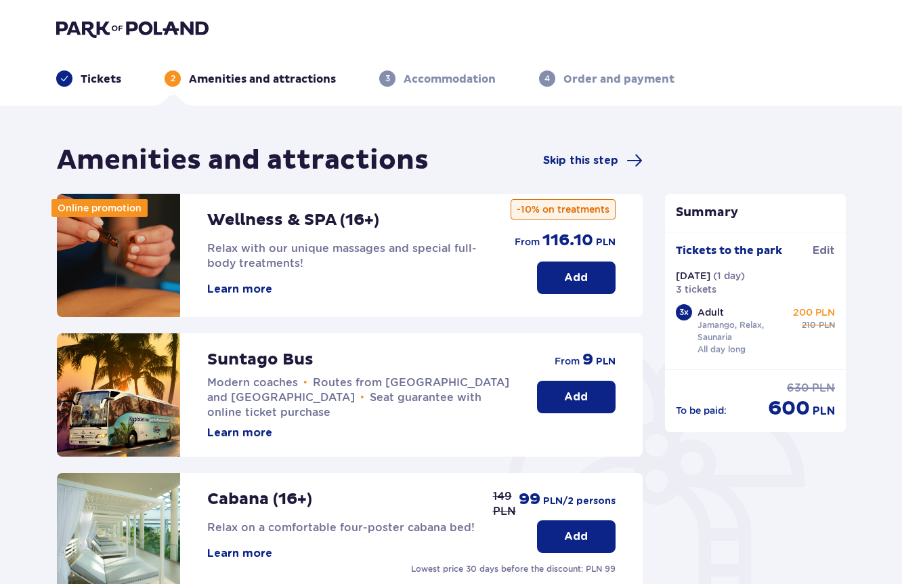
click at [580, 285] on button "Add" at bounding box center [576, 277] width 79 height 32
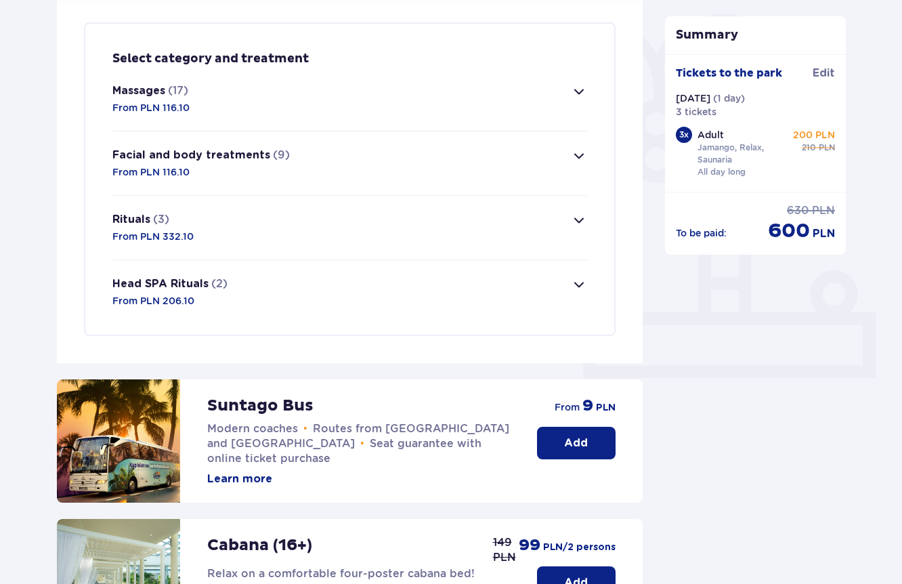
scroll to position [328, 0]
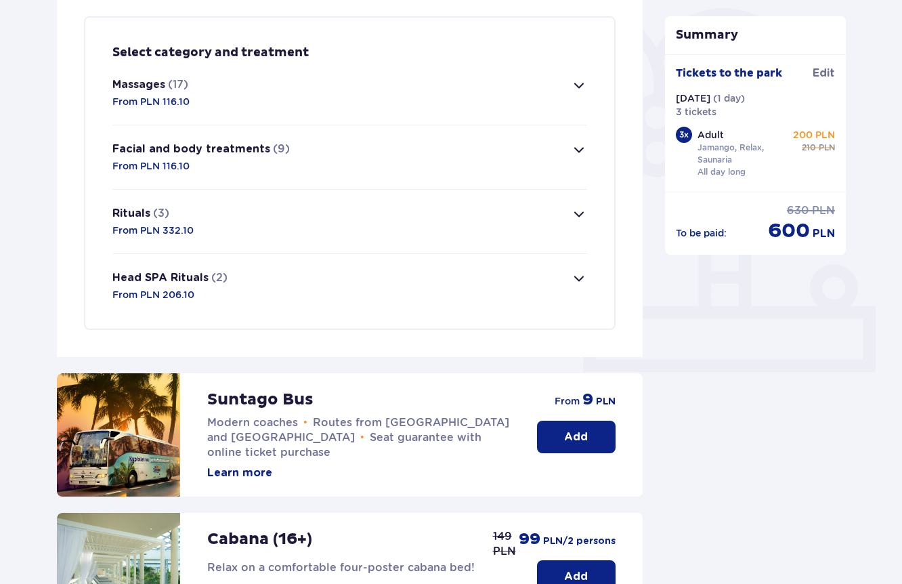
click at [581, 88] on span "button" at bounding box center [579, 85] width 16 height 16
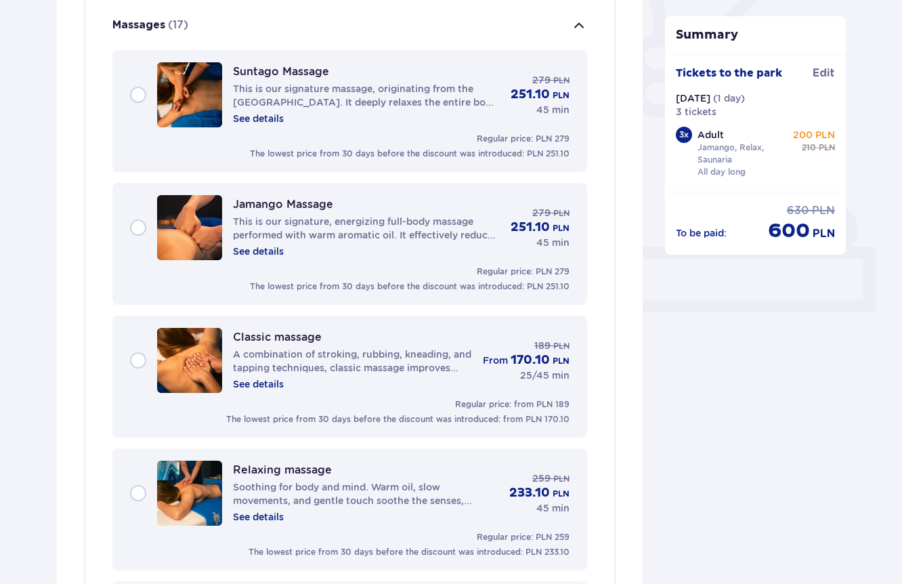
scroll to position [389, 0]
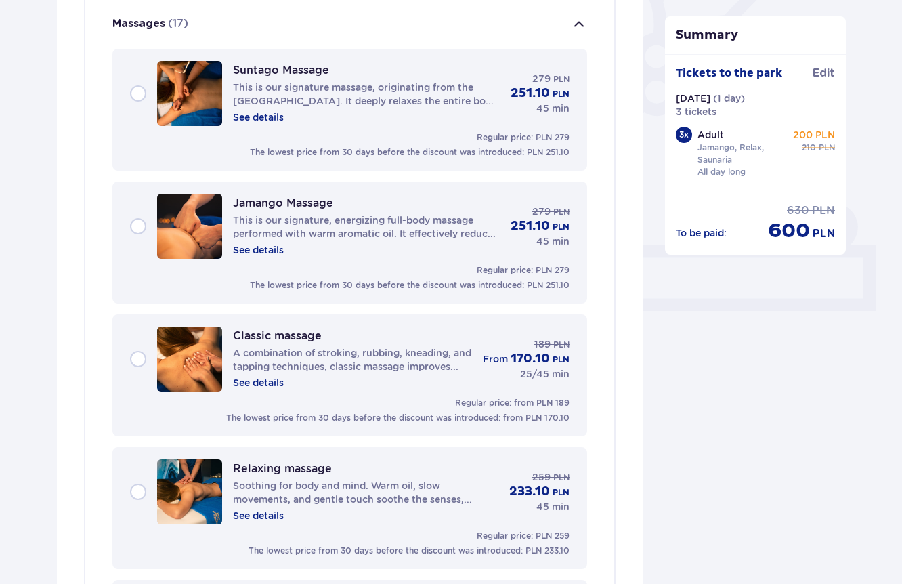
click at [142, 232] on div "Jamango Massage This is our signature, energizing full-body massage performed w…" at bounding box center [349, 226] width 439 height 65
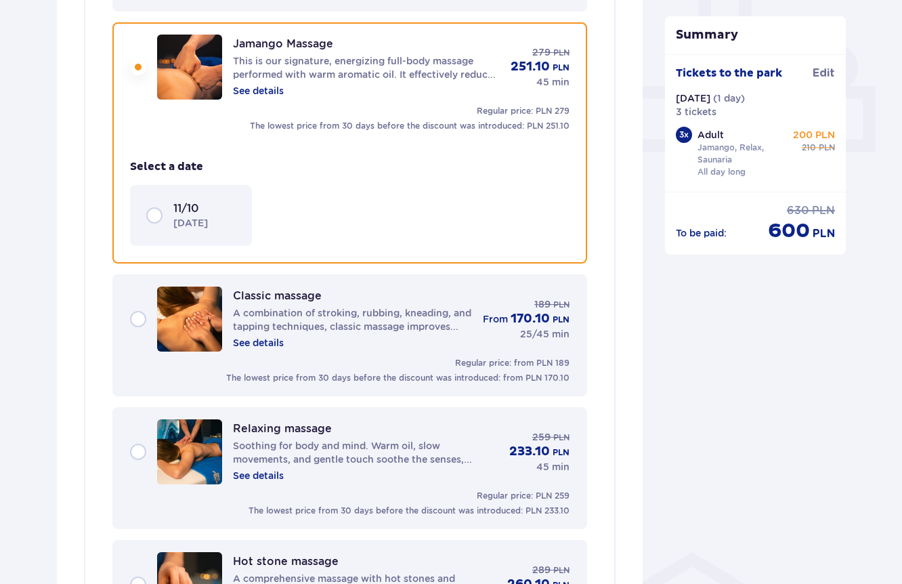
scroll to position [554, 0]
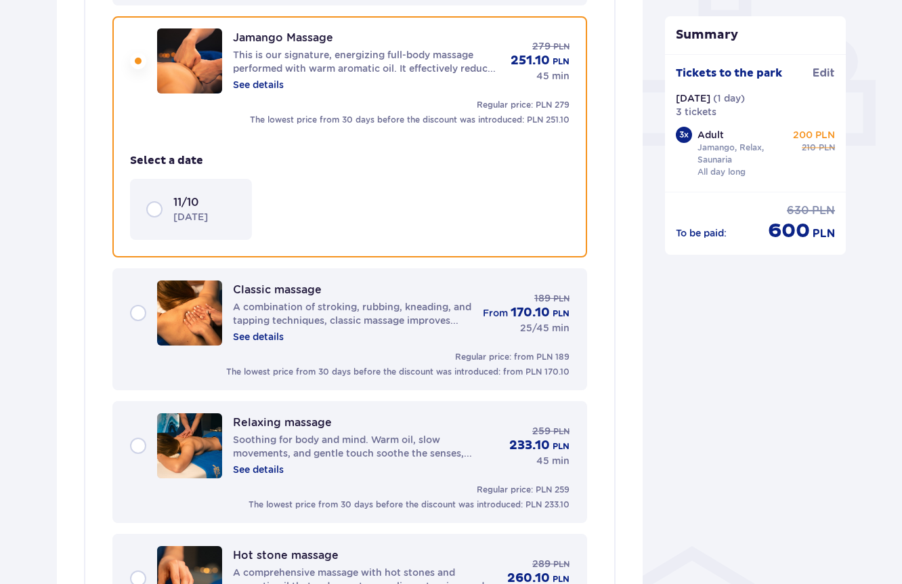
click at [152, 211] on div "11/10 Saturday" at bounding box center [190, 209] width 89 height 28
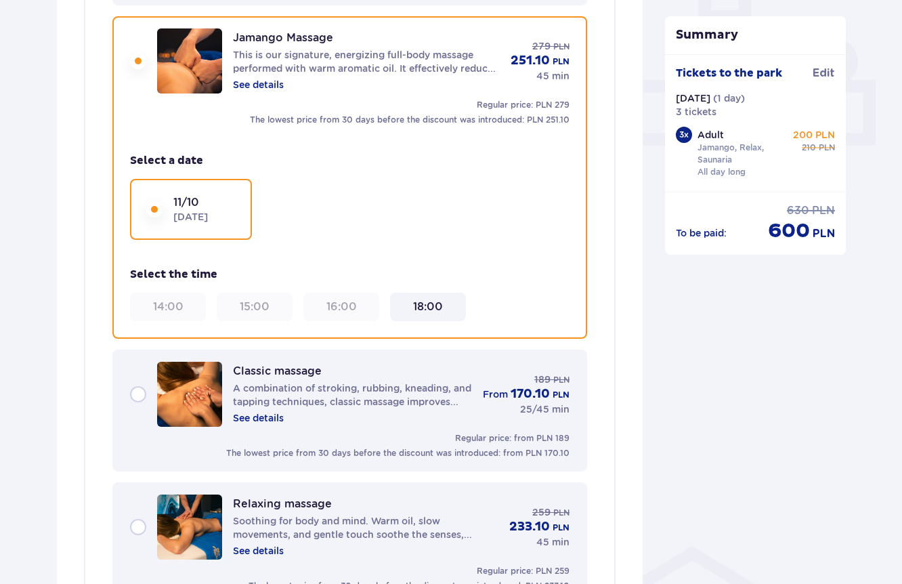
click at [180, 299] on 14\ "14:00" at bounding box center [168, 306] width 30 height 15
click at [279, 313] on div "15:00" at bounding box center [254, 306] width 65 height 15
click at [257, 307] on font "15:00" at bounding box center [255, 306] width 30 height 13
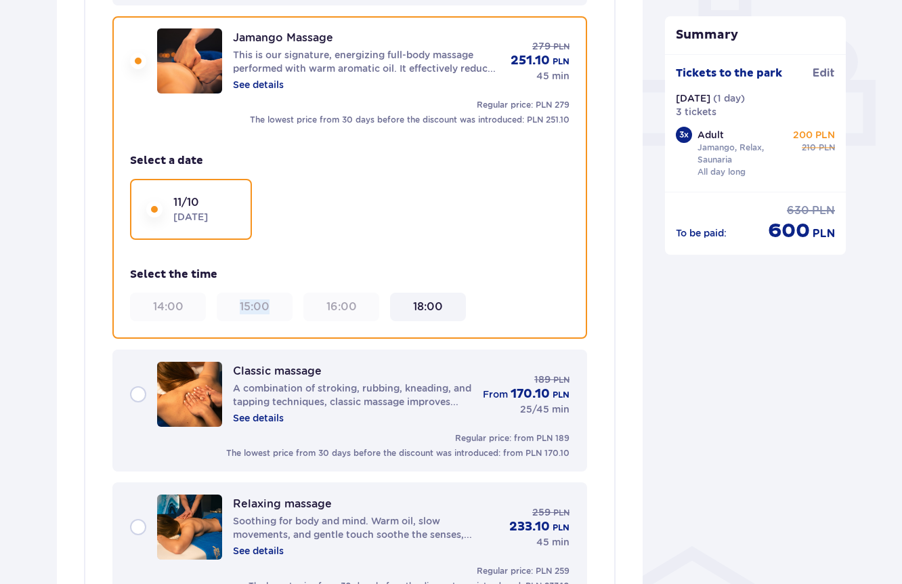
click at [257, 307] on font "15:00" at bounding box center [255, 306] width 30 height 13
click at [257, 305] on font "15:00" at bounding box center [255, 306] width 30 height 13
click at [267, 307] on font "15:00" at bounding box center [255, 306] width 30 height 13
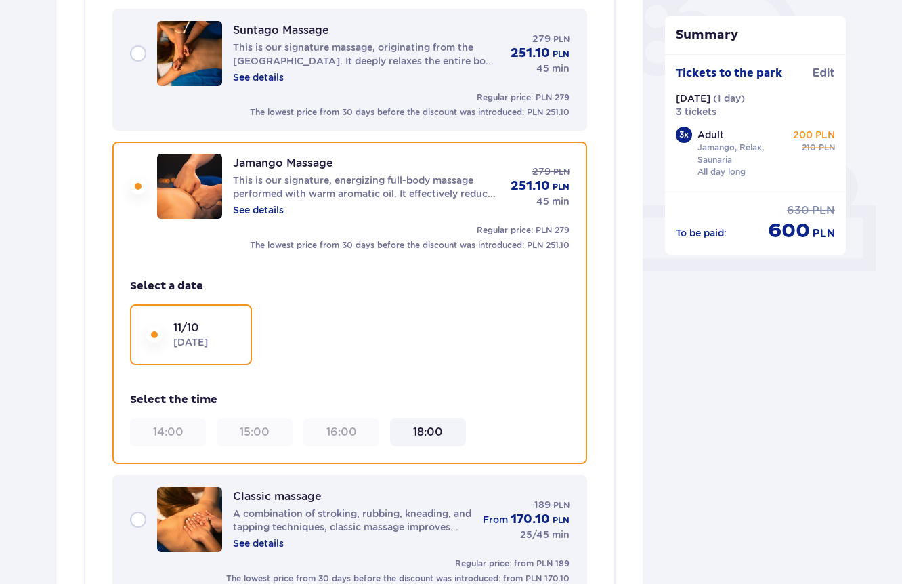
scroll to position [377, 0]
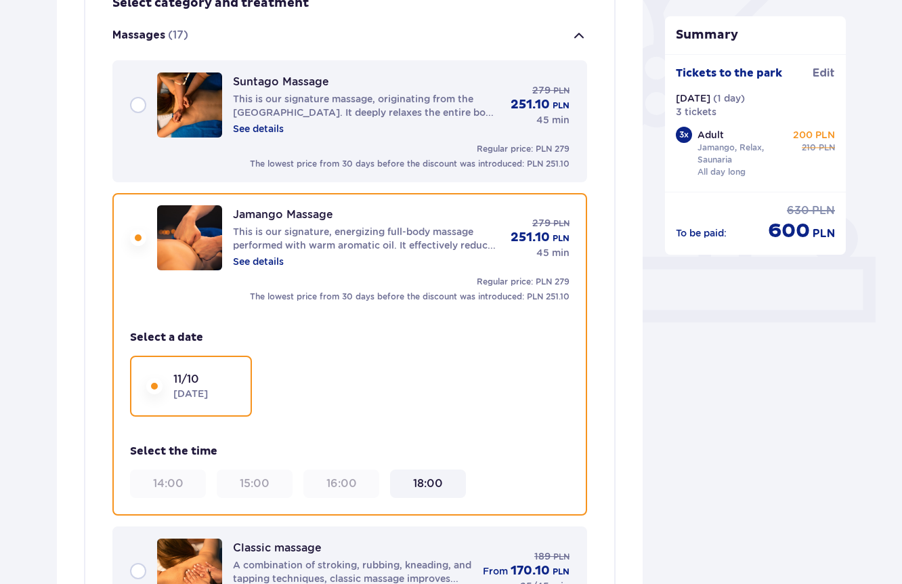
click at [248, 485] on font "15:00" at bounding box center [255, 483] width 30 height 13
click at [311, 486] on div "16:00" at bounding box center [341, 483] width 65 height 15
click at [265, 482] on font "15:00" at bounding box center [255, 483] width 30 height 13
click at [156, 483] on font "14:00" at bounding box center [168, 483] width 30 height 13
click at [209, 483] on div "14:00 15:00 16:00 18:00" at bounding box center [341, 483] width 422 height 28
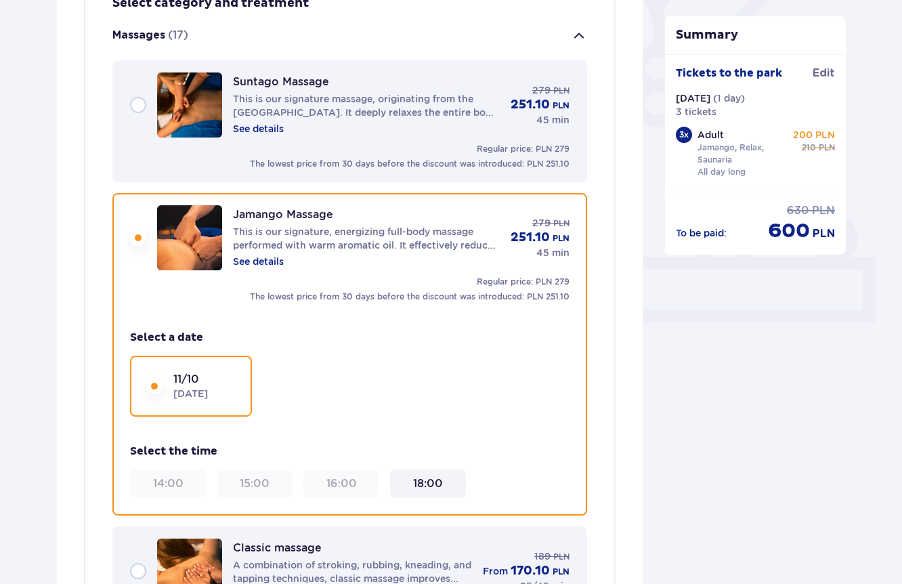
click at [245, 482] on font "15:00" at bounding box center [255, 483] width 30 height 13
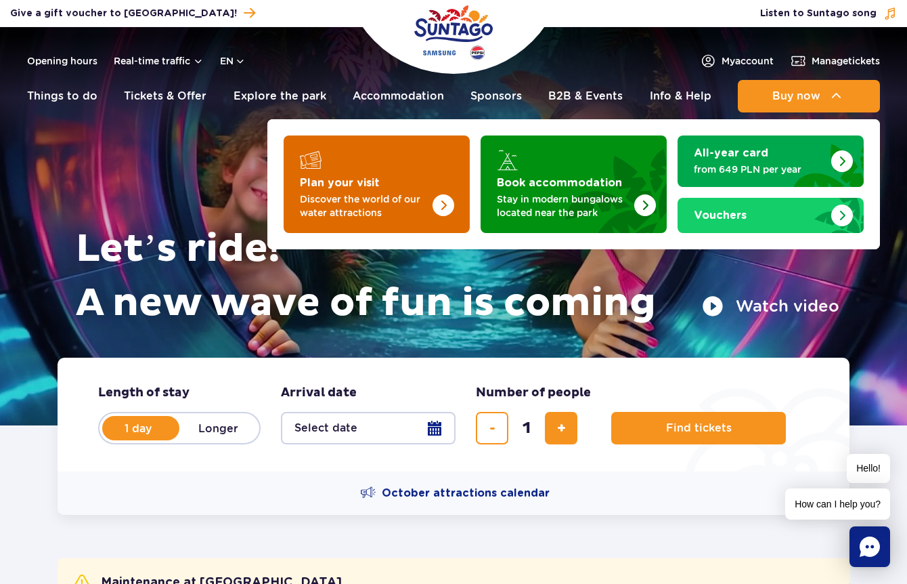
click at [442, 205] on img "Plan your visit" at bounding box center [444, 205] width 22 height 22
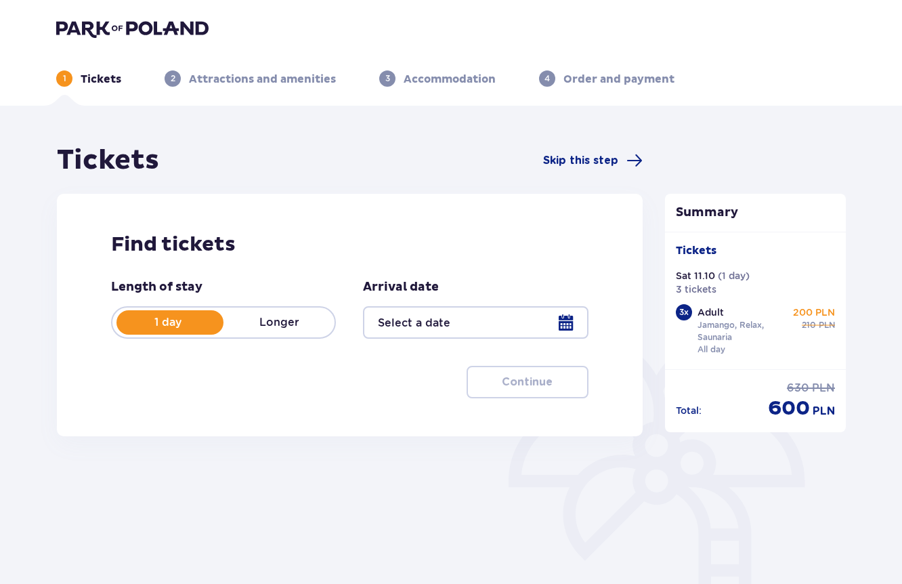
type input "[DATE]"
